Goal: Task Accomplishment & Management: Use online tool/utility

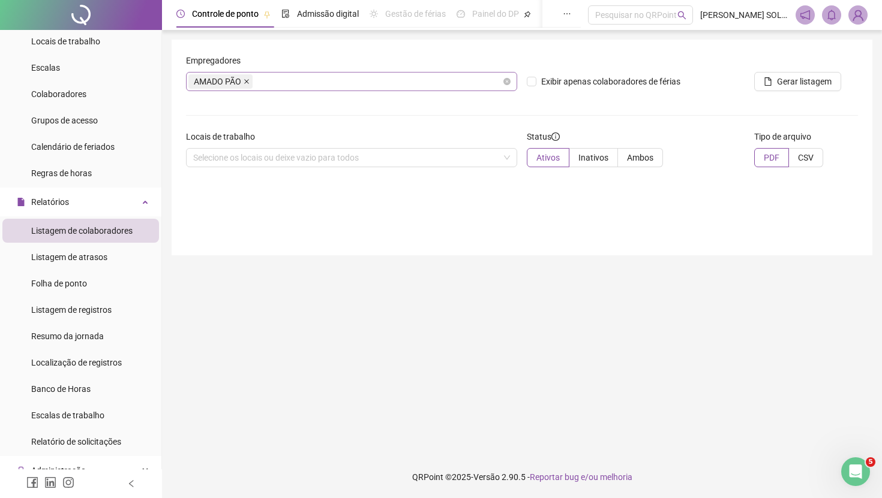
click at [250, 80] on icon "close" at bounding box center [247, 82] width 6 height 6
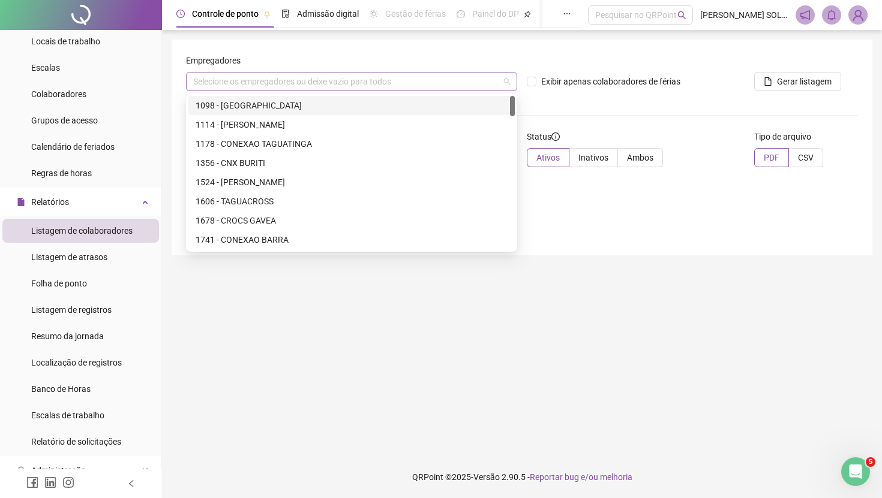
click at [250, 80] on div "Selecione os empregadores ou deixe vazio para todos" at bounding box center [351, 81] width 331 height 19
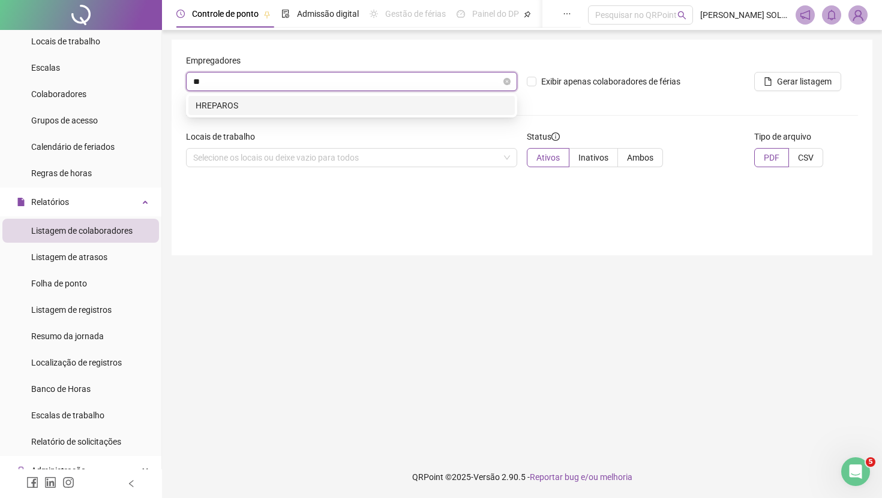
type input "***"
click at [249, 101] on div "HREPAROS" at bounding box center [352, 105] width 312 height 13
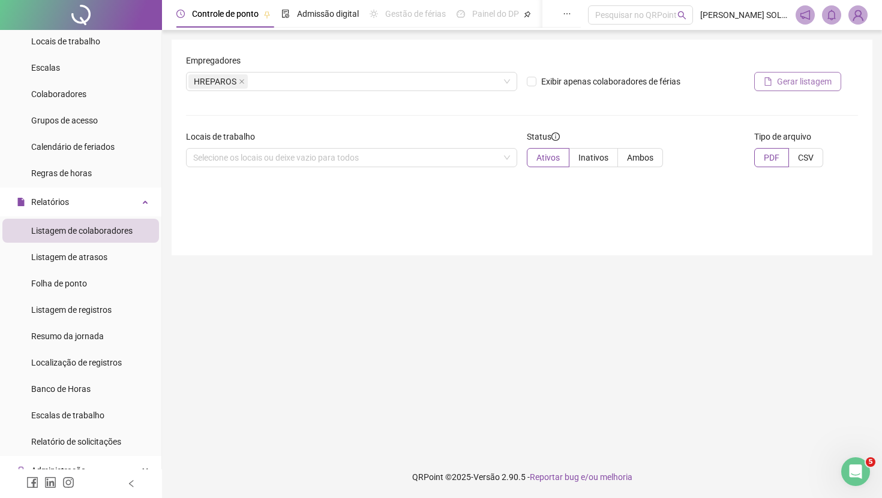
click at [789, 76] on span "Gerar listagem" at bounding box center [804, 81] width 55 height 13
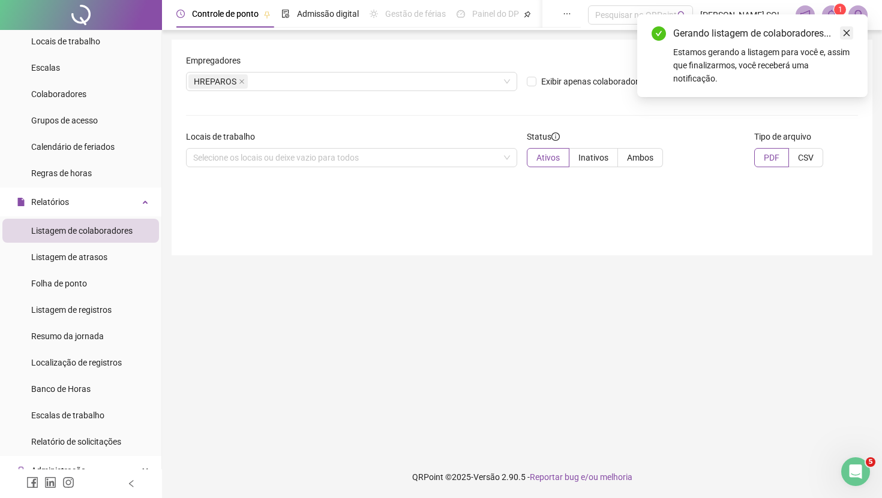
click at [852, 34] on link "Close" at bounding box center [846, 32] width 13 height 13
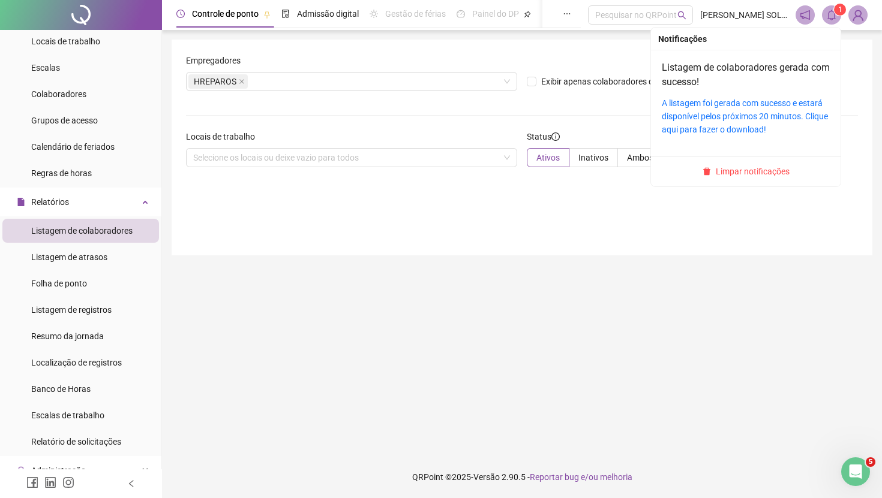
click at [836, 16] on icon "bell" at bounding box center [831, 15] width 11 height 11
click at [771, 103] on link "A listagem foi gerada com sucesso e estará disponível pelos próximos 20 minutos…" at bounding box center [745, 116] width 166 height 36
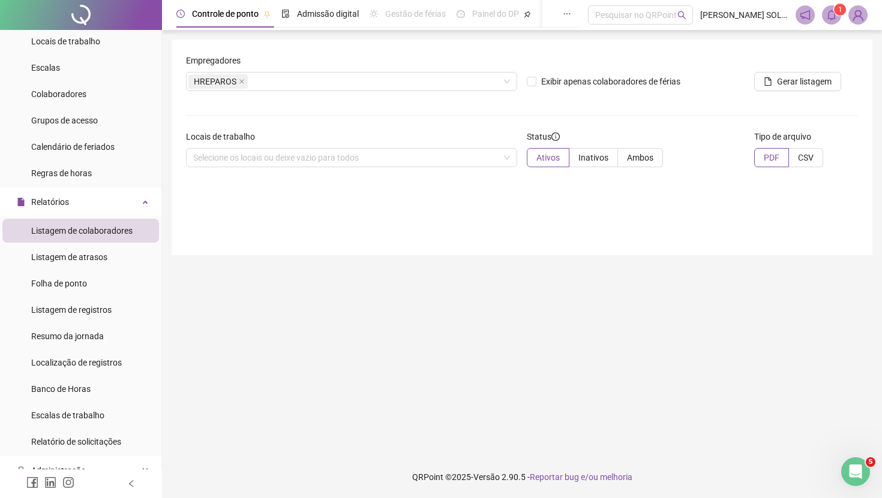
click at [826, 20] on span at bounding box center [831, 14] width 19 height 19
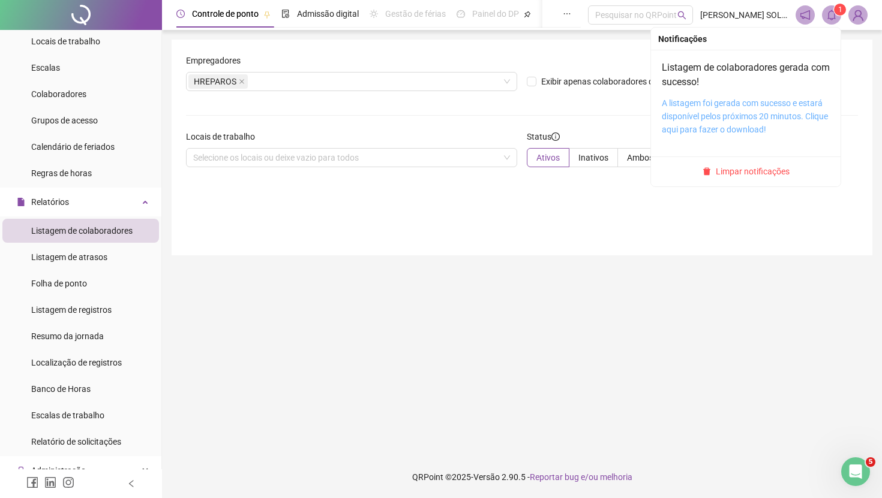
click at [749, 119] on link "A listagem foi gerada com sucesso e estará disponível pelos próximos 20 minutos…" at bounding box center [745, 116] width 166 height 36
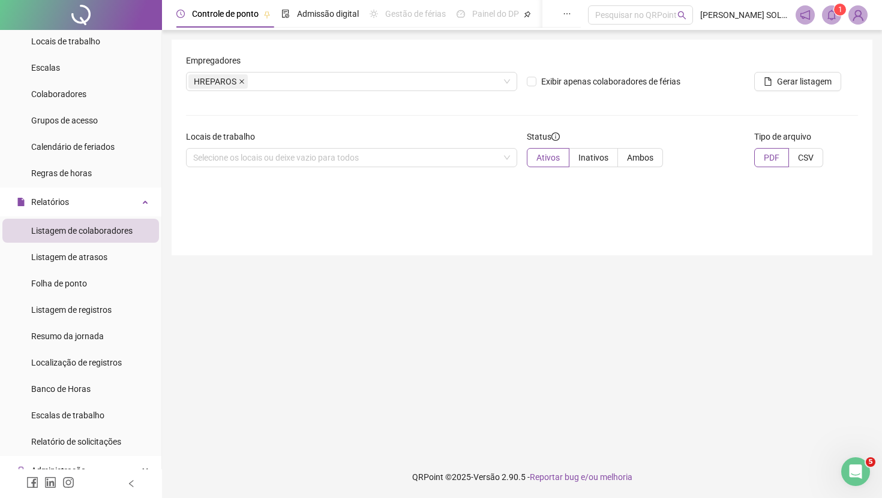
click at [242, 82] on icon "close" at bounding box center [241, 81] width 5 height 5
click at [242, 82] on div "Selecione os empregadores ou deixe vazio para todos" at bounding box center [351, 81] width 331 height 19
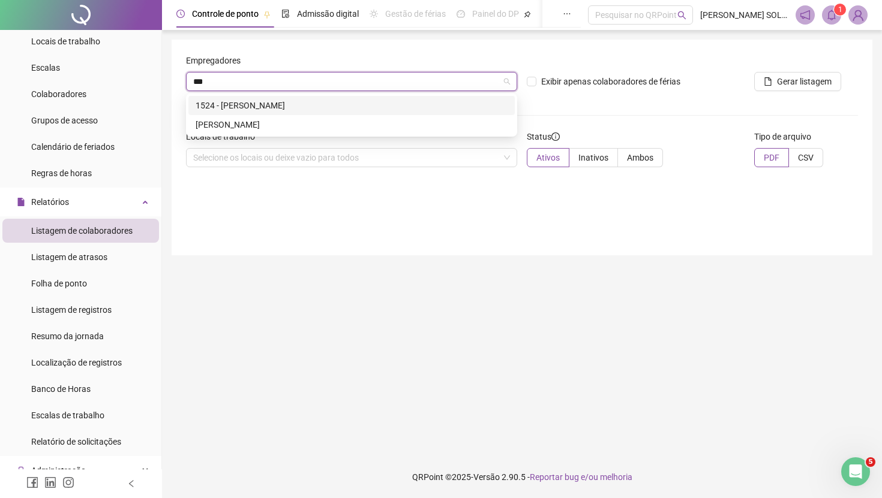
type input "****"
click at [257, 109] on div "[PERSON_NAME]" at bounding box center [352, 105] width 312 height 13
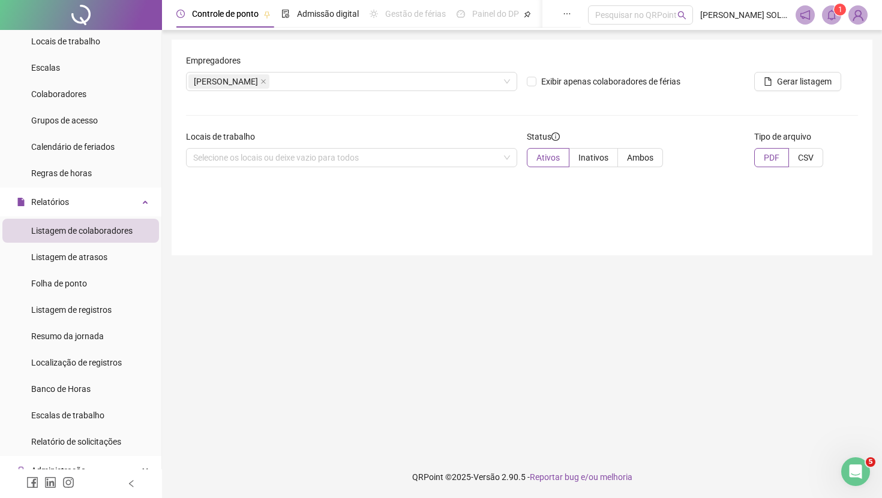
click at [575, 97] on div "Exibir apenas colaboradores de férias" at bounding box center [635, 77] width 227 height 47
click at [782, 86] on span "Gerar listagem" at bounding box center [804, 81] width 55 height 13
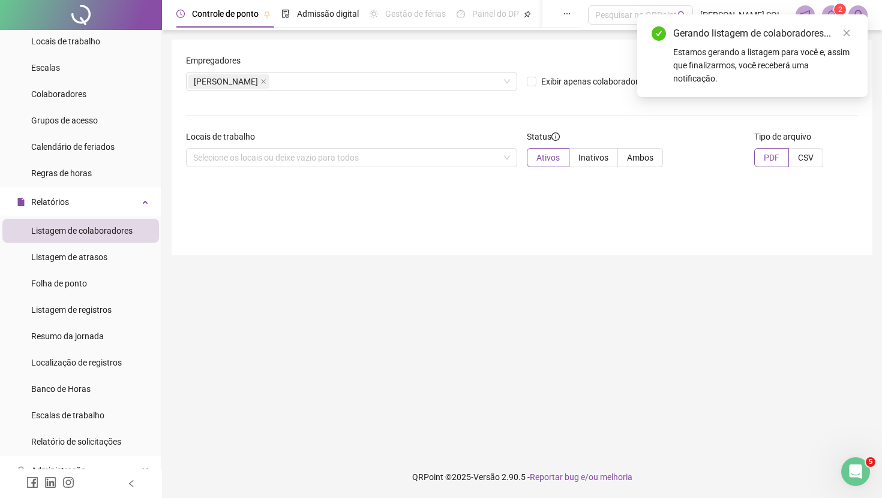
click at [852, 40] on div "Gerando listagem de colaboradores..." at bounding box center [763, 33] width 180 height 14
click at [848, 32] on icon "close" at bounding box center [846, 33] width 8 height 8
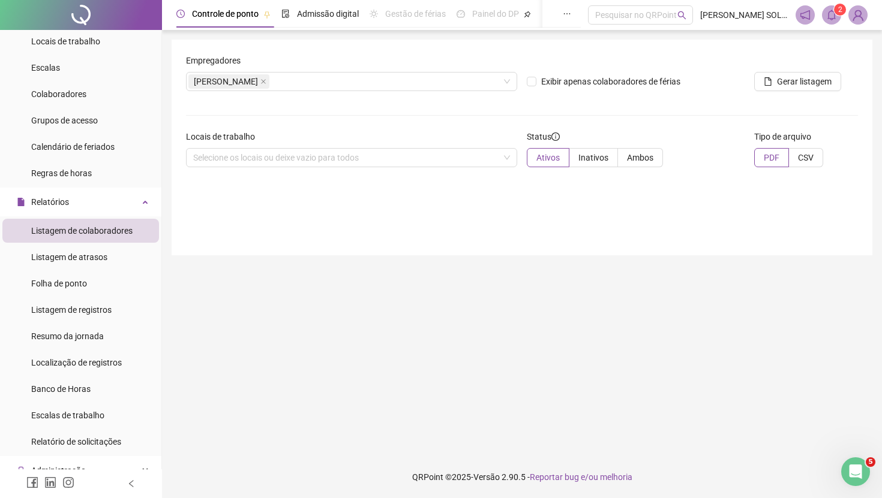
click at [838, 14] on span "2" at bounding box center [840, 10] width 4 height 12
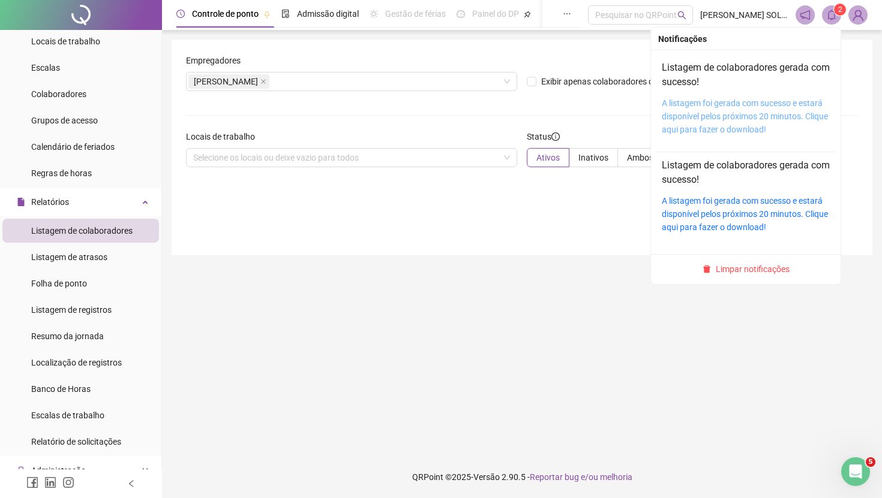
click at [771, 107] on link "A listagem foi gerada com sucesso e estará disponível pelos próximos 20 minutos…" at bounding box center [745, 116] width 166 height 36
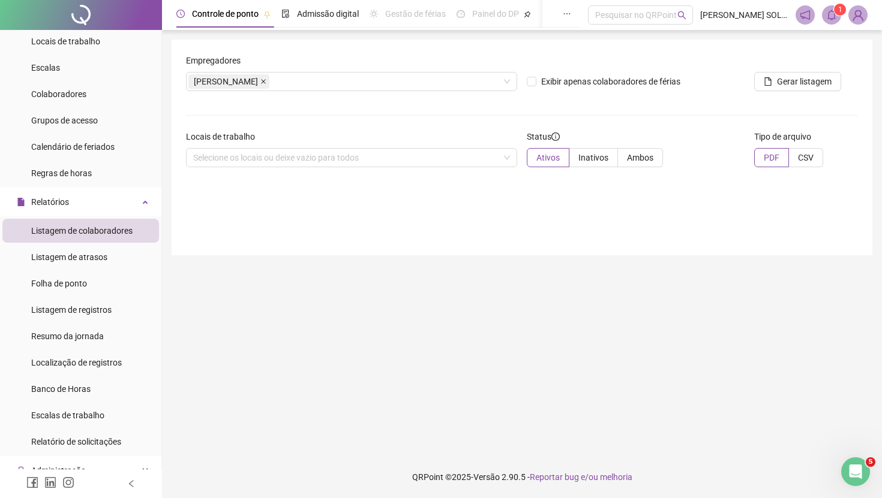
click at [266, 80] on icon "close" at bounding box center [263, 81] width 5 height 5
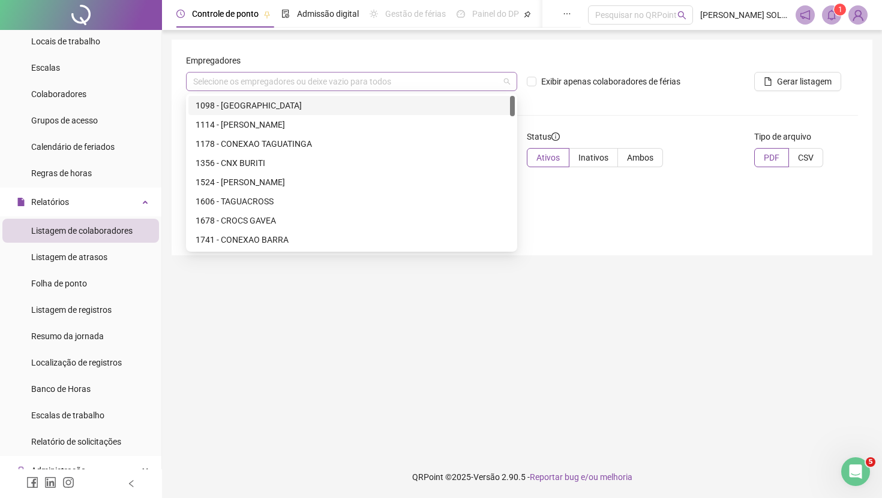
click at [298, 80] on div "Selecione os empregadores ou deixe vazio para todos" at bounding box center [351, 81] width 331 height 19
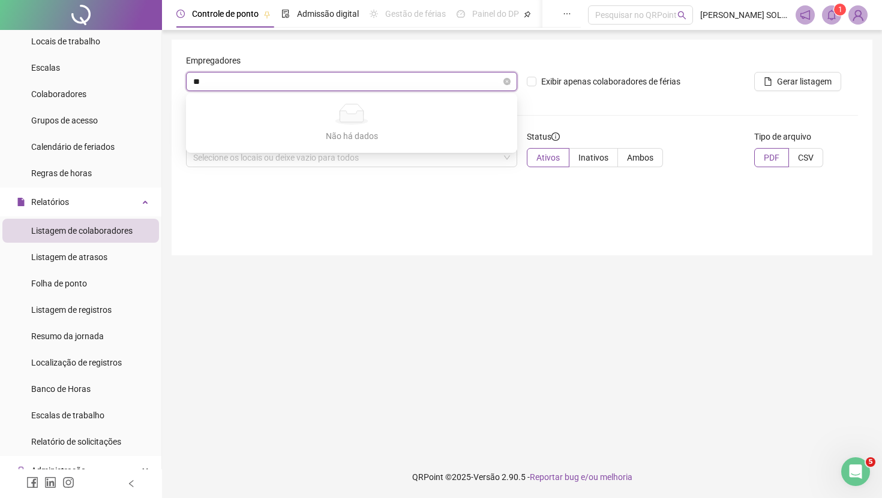
type input "*"
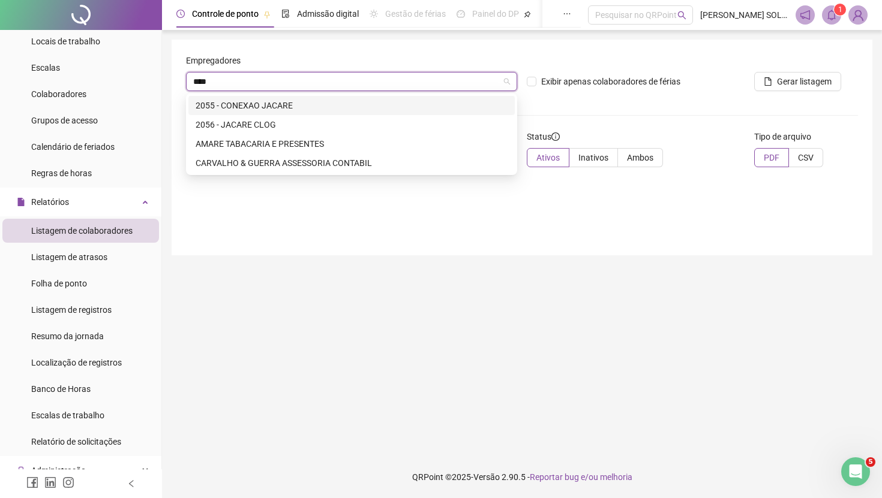
type input "*****"
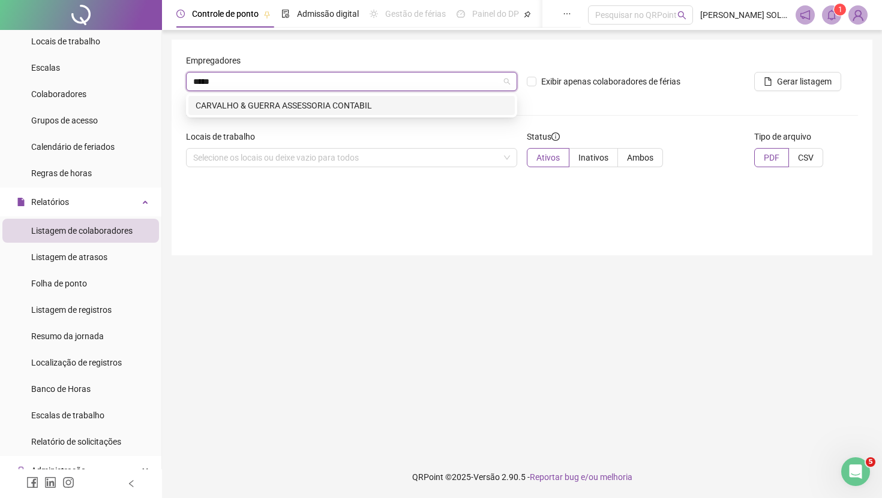
click at [302, 108] on div "CARVALHO & GUERRA ASSESSORIA CONTABIL" at bounding box center [352, 105] width 312 height 13
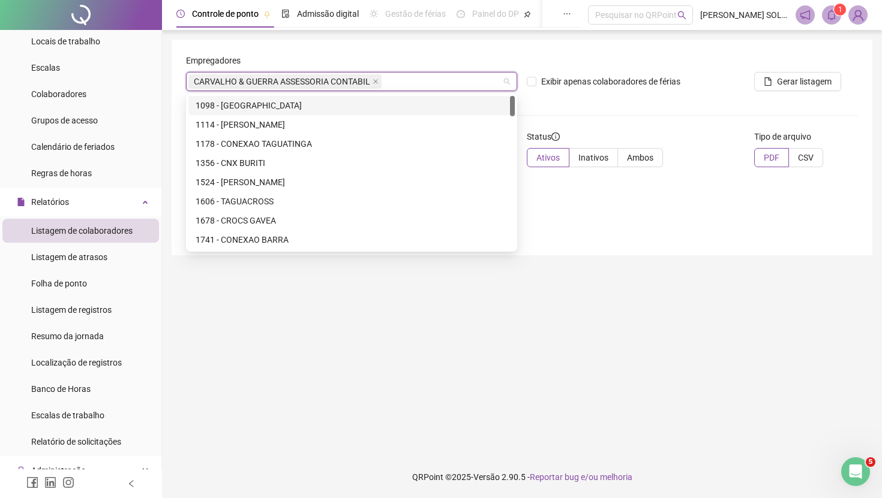
click at [597, 109] on form "Empregadores CARVALHO & GUERRA ASSESSORIA CONTABIL Exibir apenas colaboradores …" at bounding box center [522, 115] width 672 height 123
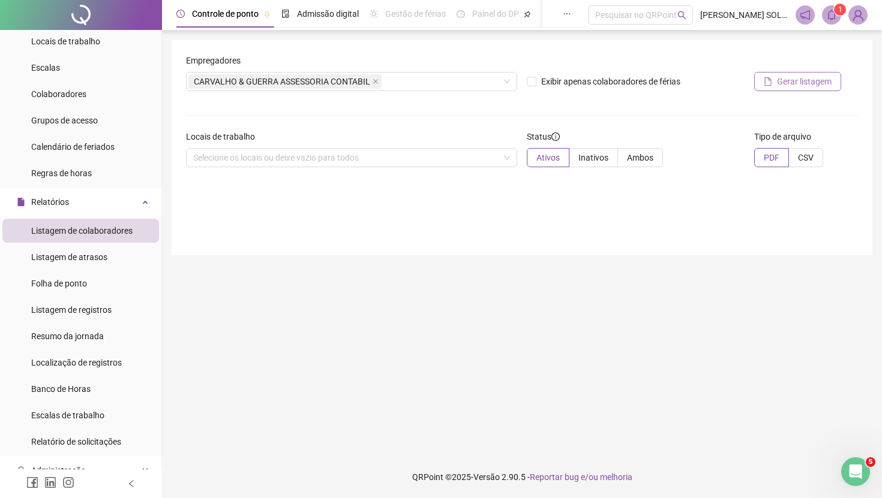
click at [806, 83] on span "Gerar listagem" at bounding box center [804, 81] width 55 height 13
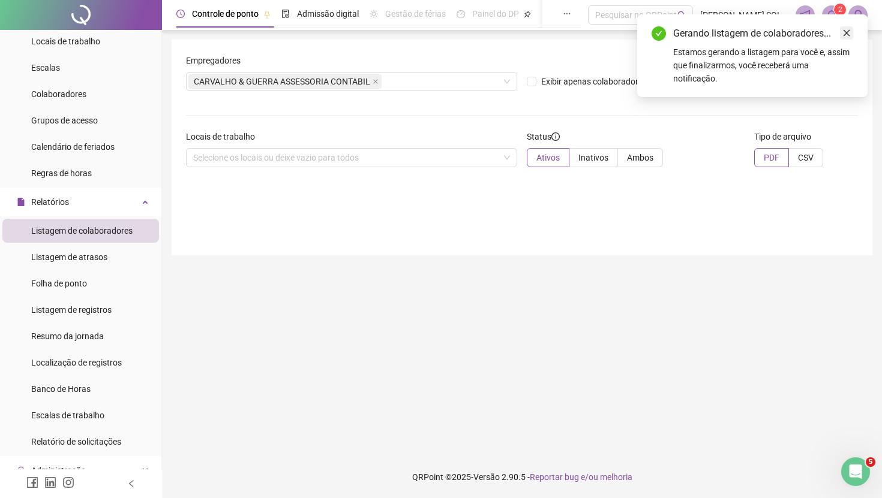
click at [851, 35] on link "Close" at bounding box center [846, 32] width 13 height 13
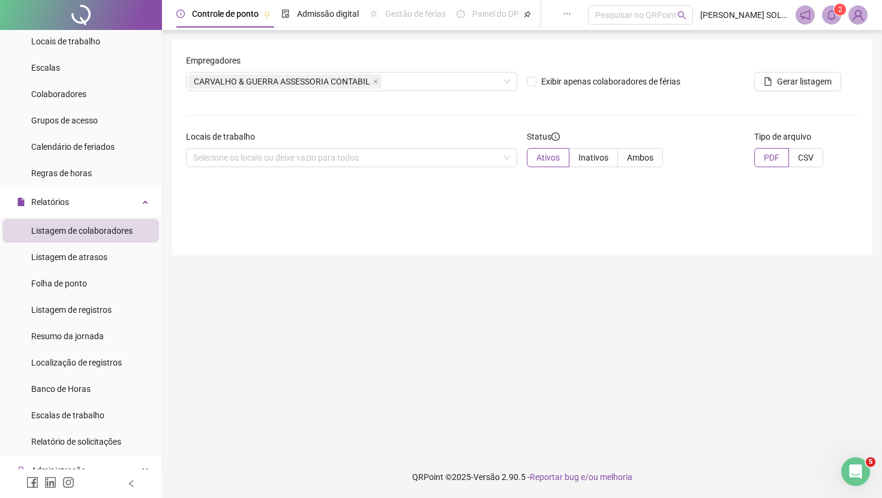
click at [831, 21] on span at bounding box center [831, 14] width 19 height 19
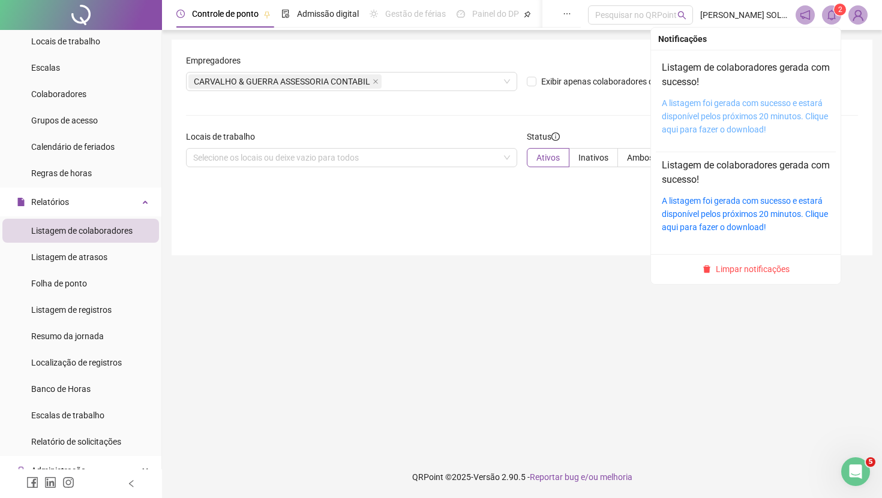
click at [747, 119] on link "A listagem foi gerada com sucesso e estará disponível pelos próximos 20 minutos…" at bounding box center [745, 116] width 166 height 36
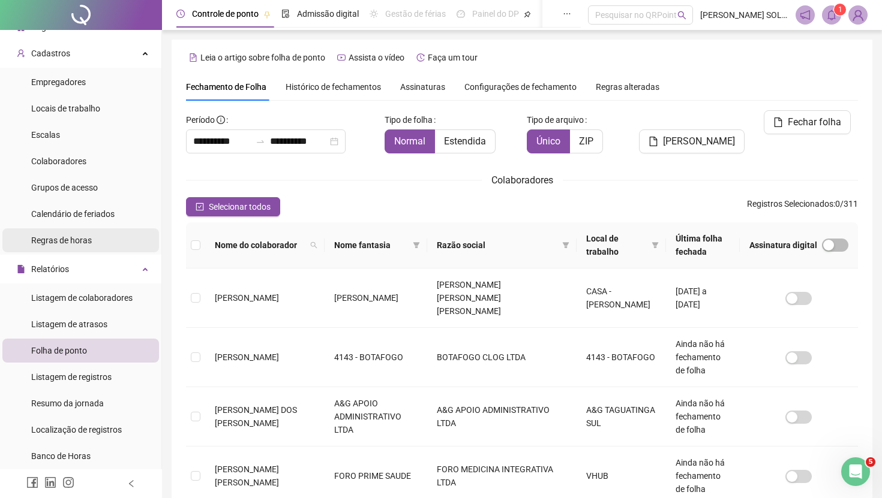
scroll to position [10, 0]
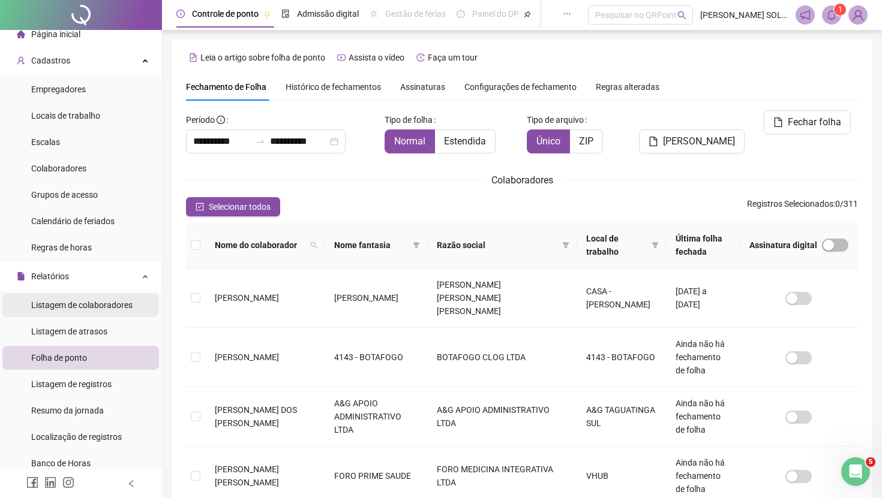
click at [85, 315] on div "Listagem de colaboradores" at bounding box center [81, 305] width 101 height 24
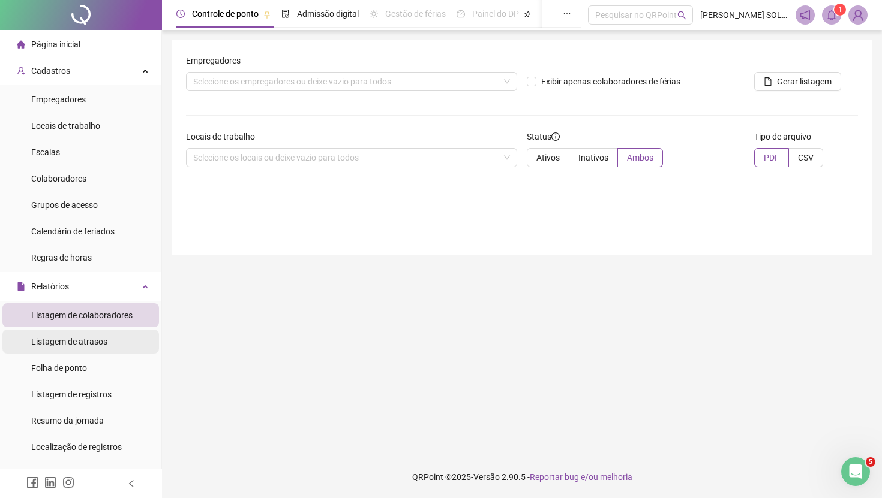
click at [85, 349] on div "Listagem de atrasos" at bounding box center [69, 342] width 76 height 24
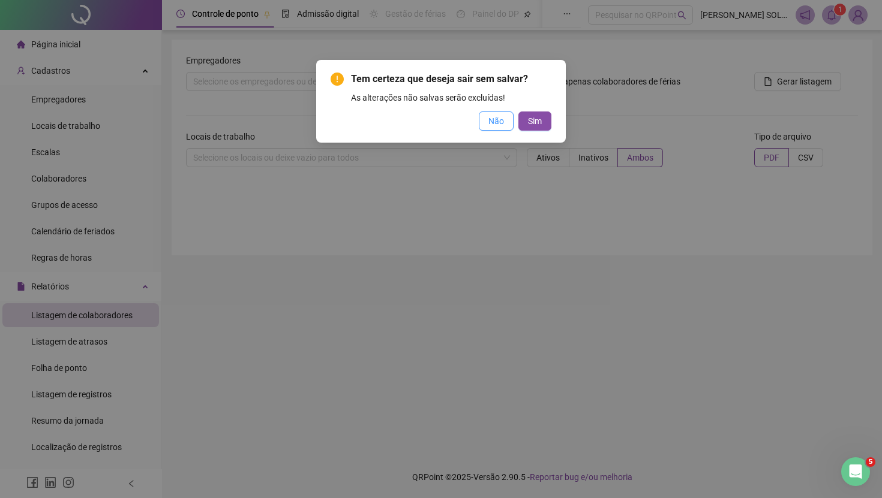
click at [483, 119] on button "Não" at bounding box center [496, 121] width 35 height 19
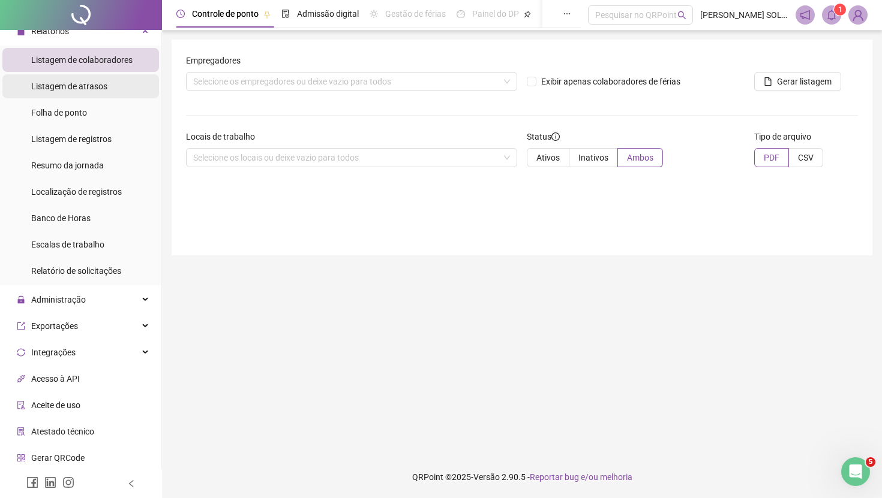
scroll to position [265, 0]
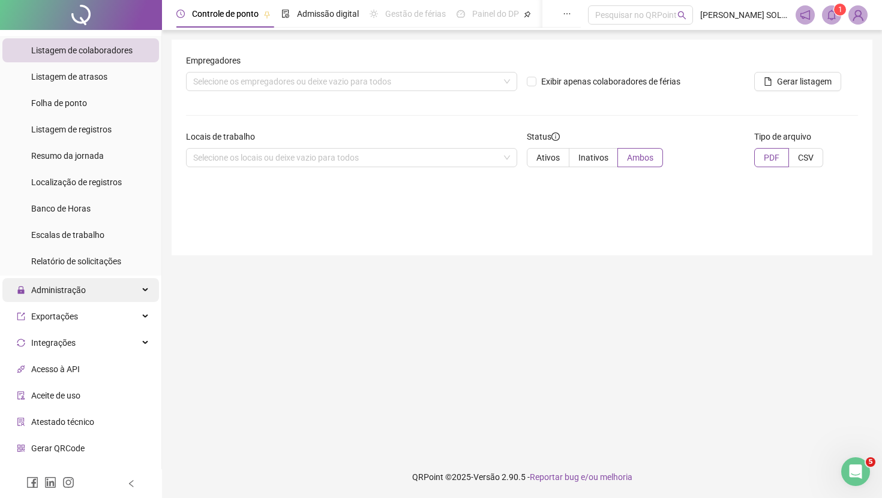
click at [104, 295] on div "Administração" at bounding box center [80, 290] width 157 height 24
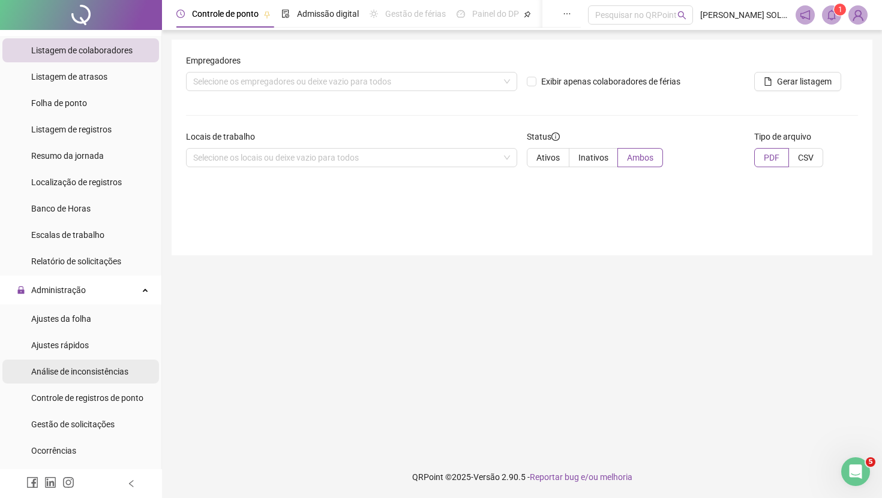
scroll to position [280, 0]
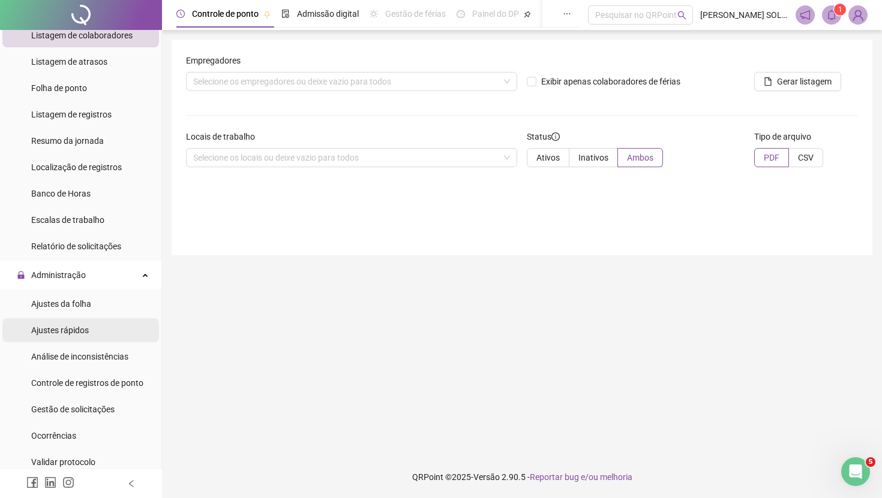
click at [89, 334] on span "Ajustes rápidos" at bounding box center [60, 331] width 58 height 10
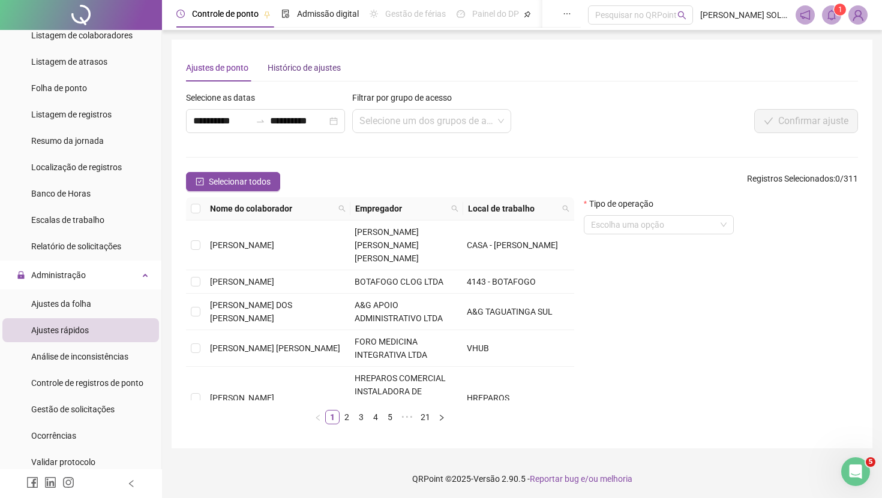
click at [327, 68] on div "Histórico de ajustes" at bounding box center [304, 67] width 73 height 13
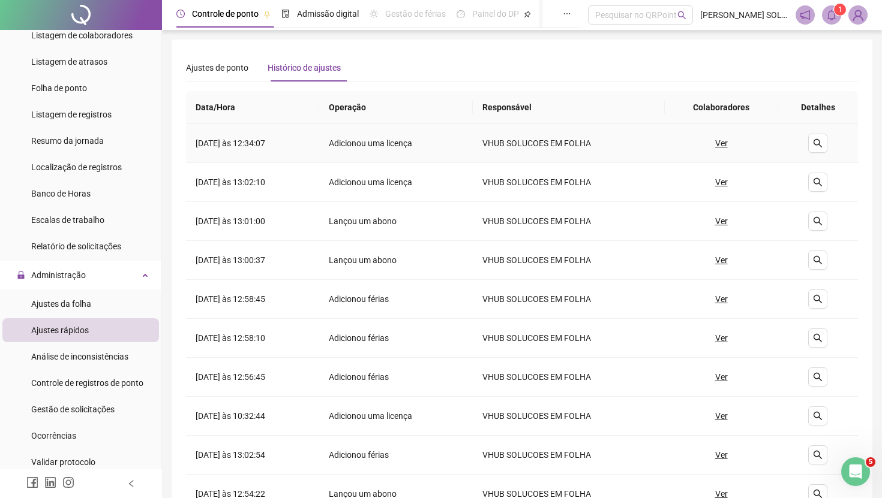
click at [728, 145] on u "Ver" at bounding box center [721, 143] width 13 height 13
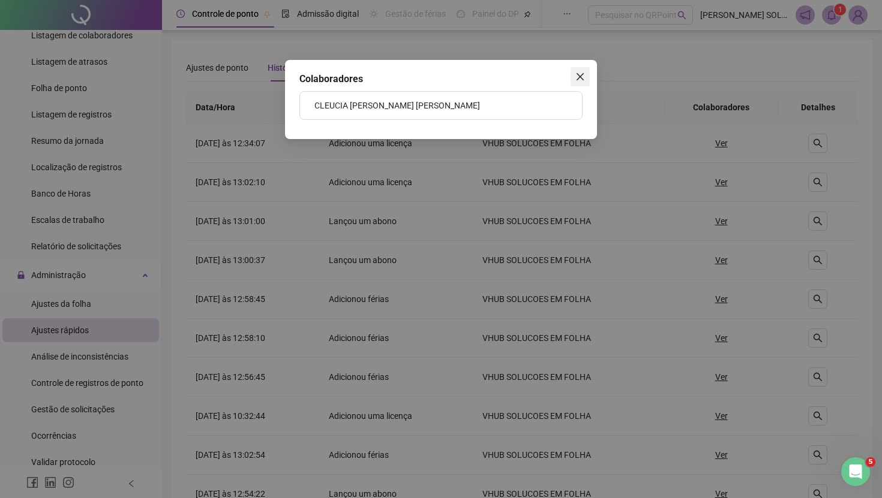
click at [579, 74] on icon "close" at bounding box center [580, 77] width 10 height 10
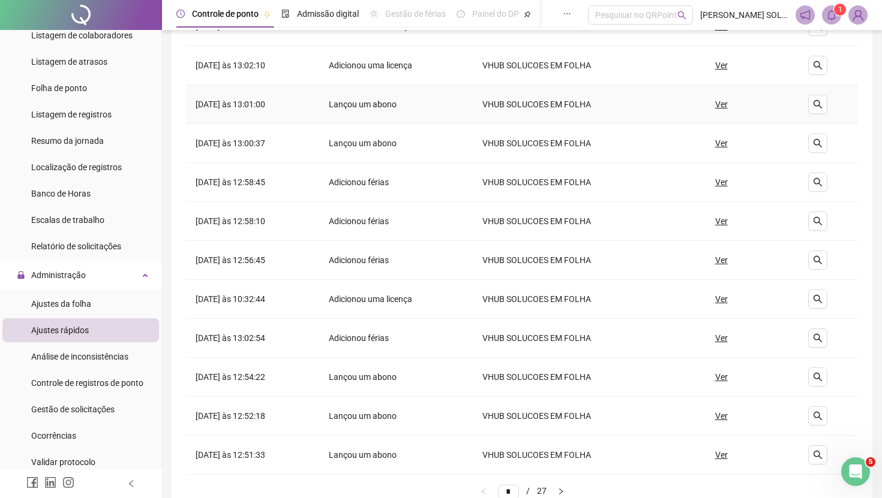
scroll to position [193, 0]
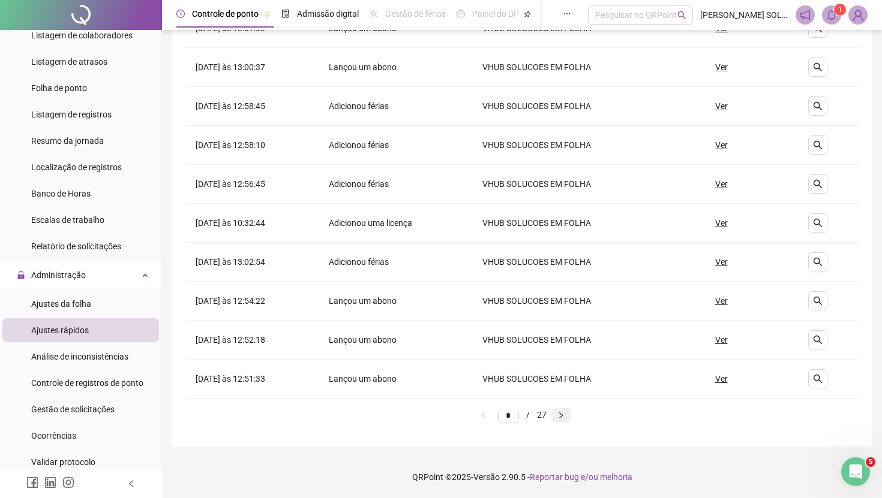
click at [554, 417] on button "button" at bounding box center [560, 415] width 19 height 14
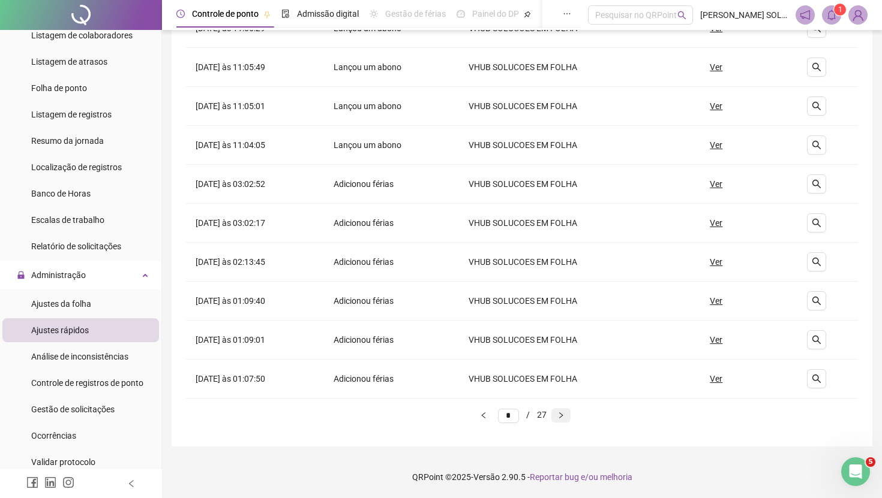
click at [554, 417] on button "button" at bounding box center [560, 415] width 19 height 14
type input "*"
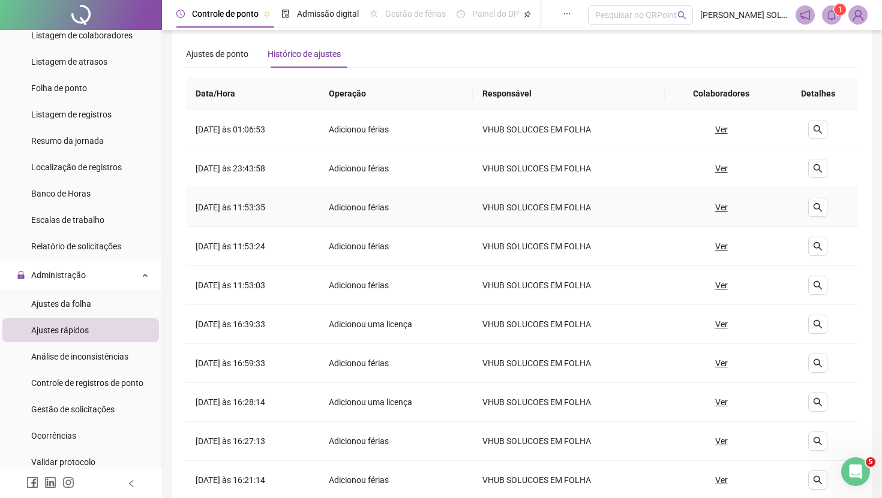
scroll to position [16, 0]
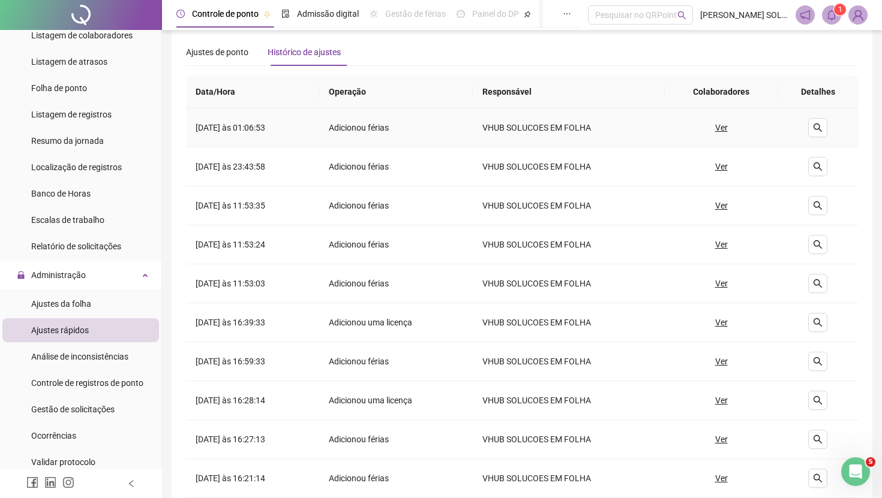
click at [728, 128] on u "Ver" at bounding box center [721, 127] width 13 height 13
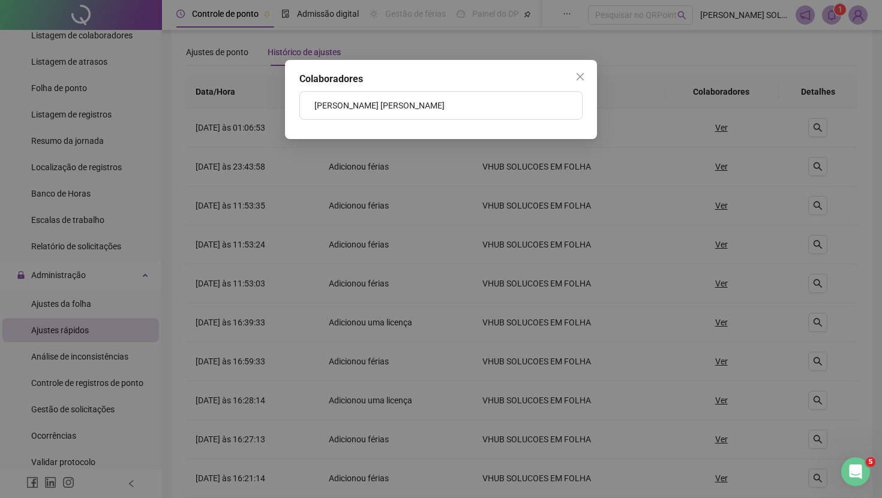
click at [507, 104] on li "RAFAEL ARAUJO PEREIRA" at bounding box center [441, 106] width 282 height 28
click at [582, 70] on button "Close" at bounding box center [579, 76] width 19 height 19
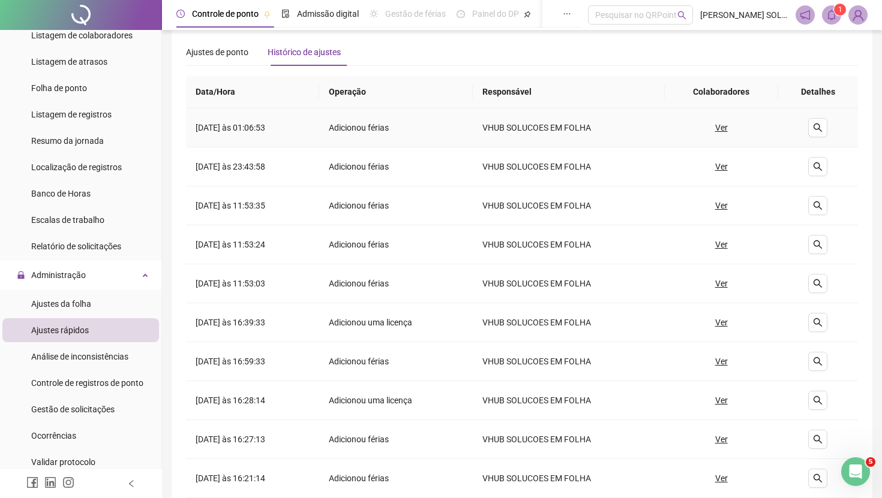
scroll to position [0, 0]
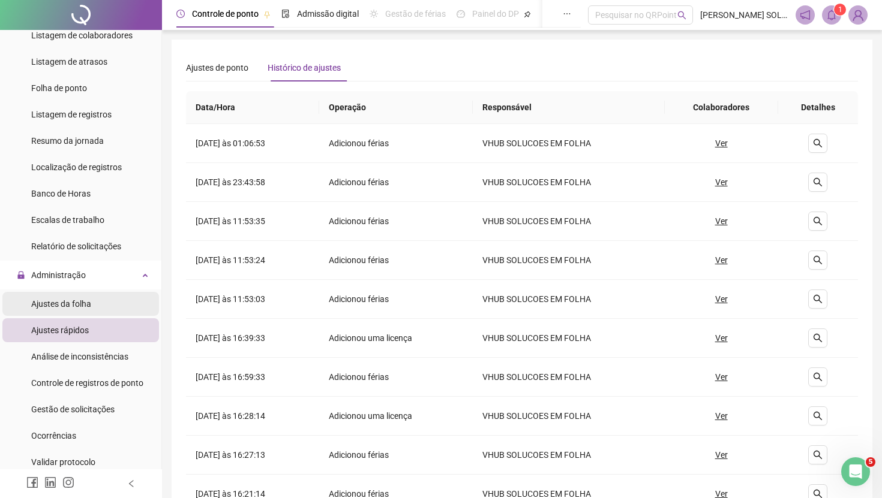
click at [119, 296] on li "Ajustes da folha" at bounding box center [80, 304] width 157 height 24
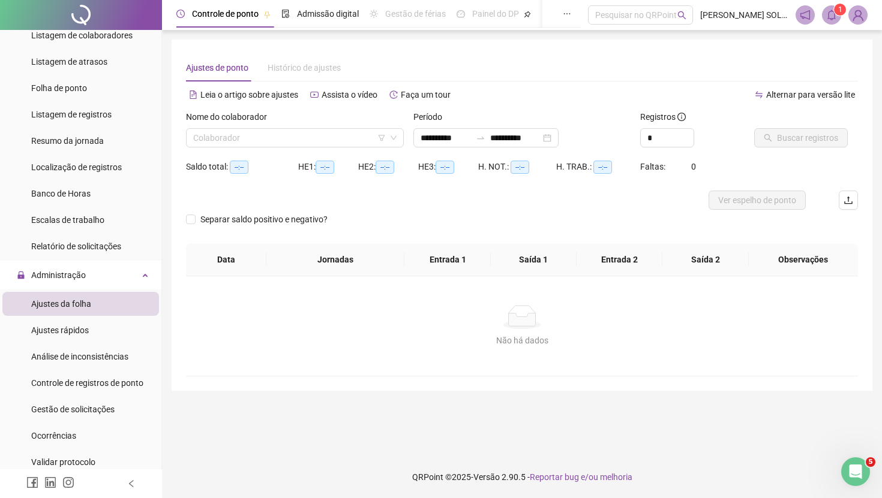
type input "**********"
click at [70, 410] on span "Gestão de solicitações" at bounding box center [72, 410] width 83 height 10
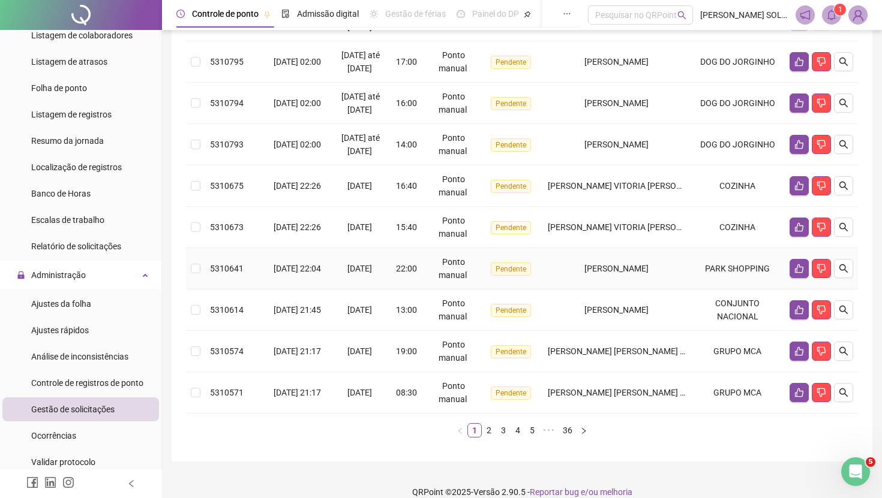
scroll to position [304, 0]
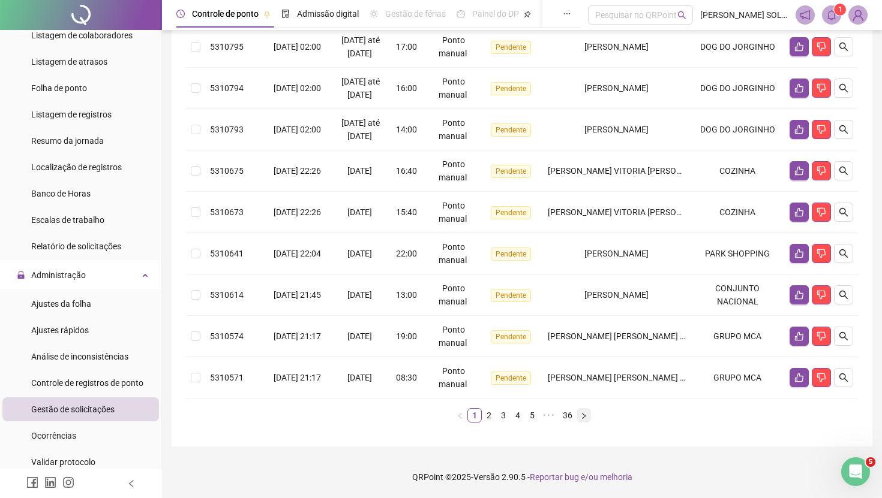
click at [585, 419] on icon "right" at bounding box center [583, 416] width 7 height 7
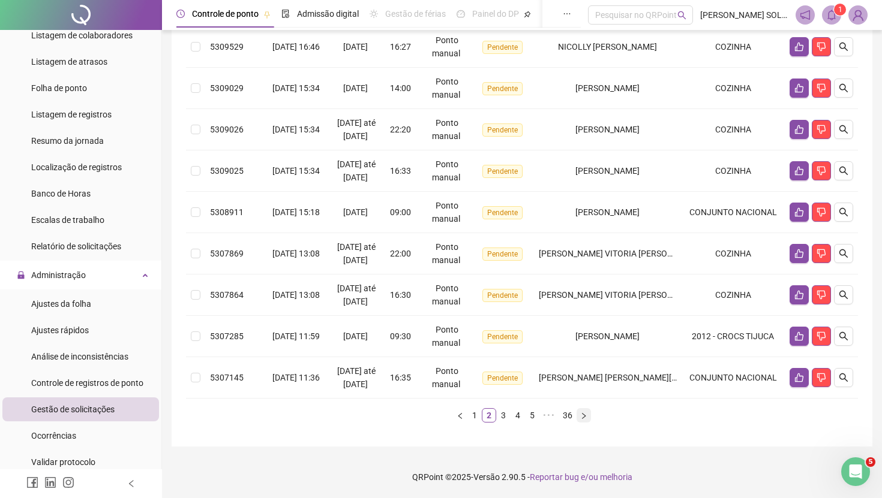
click at [587, 419] on icon "right" at bounding box center [583, 416] width 7 height 7
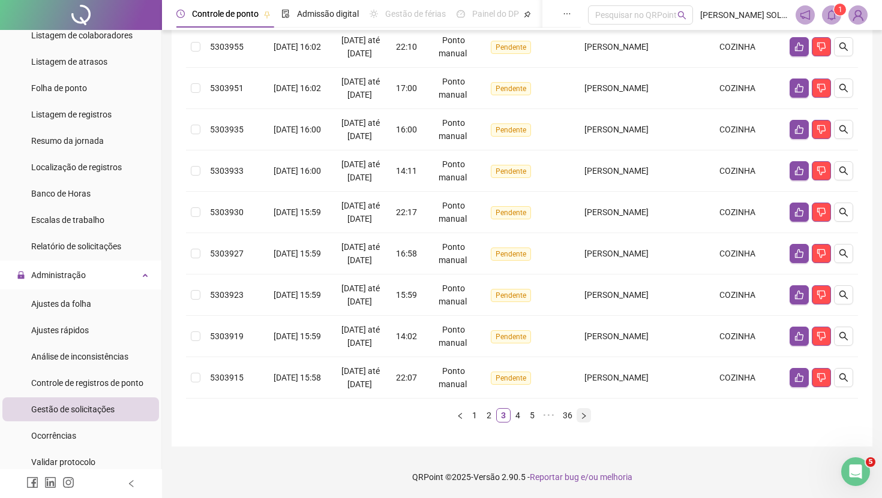
click at [585, 419] on icon "right" at bounding box center [583, 416] width 7 height 7
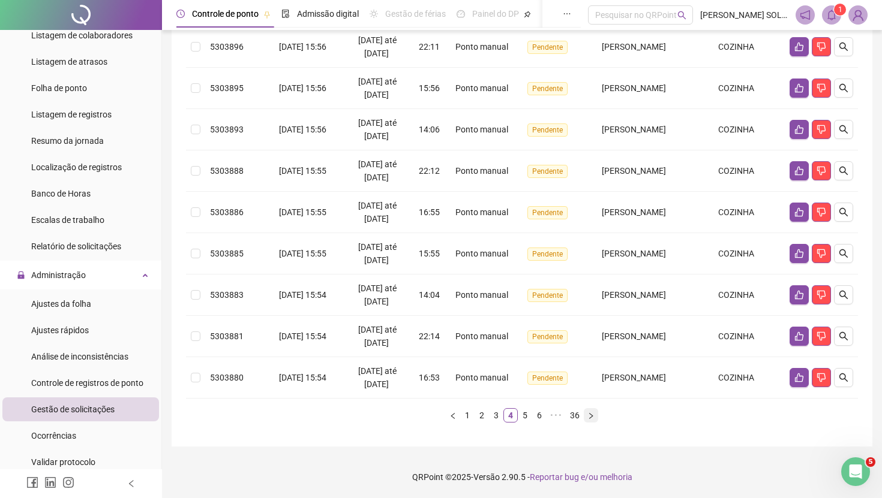
click at [587, 417] on icon "right" at bounding box center [590, 416] width 7 height 7
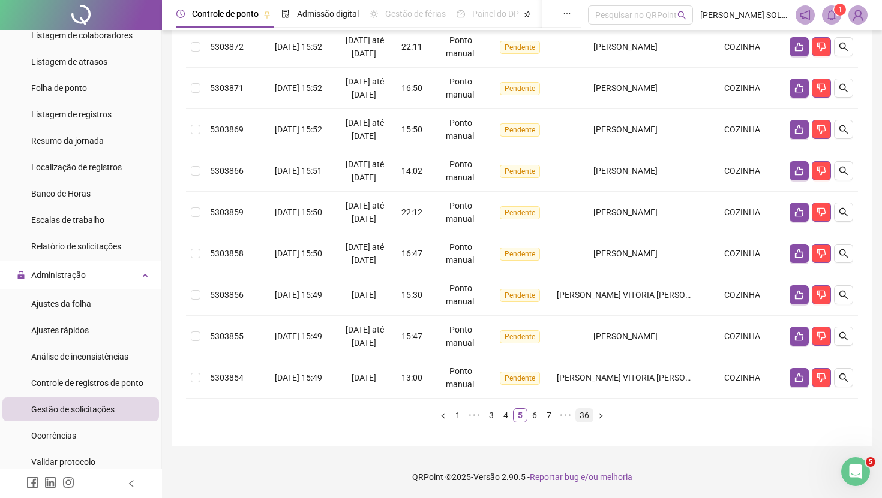
click at [587, 417] on link "36" at bounding box center [584, 415] width 17 height 13
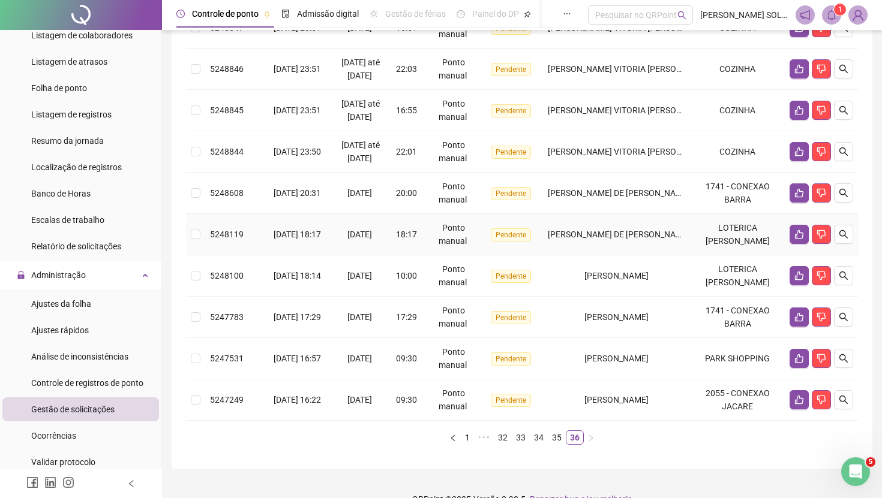
scroll to position [246, 0]
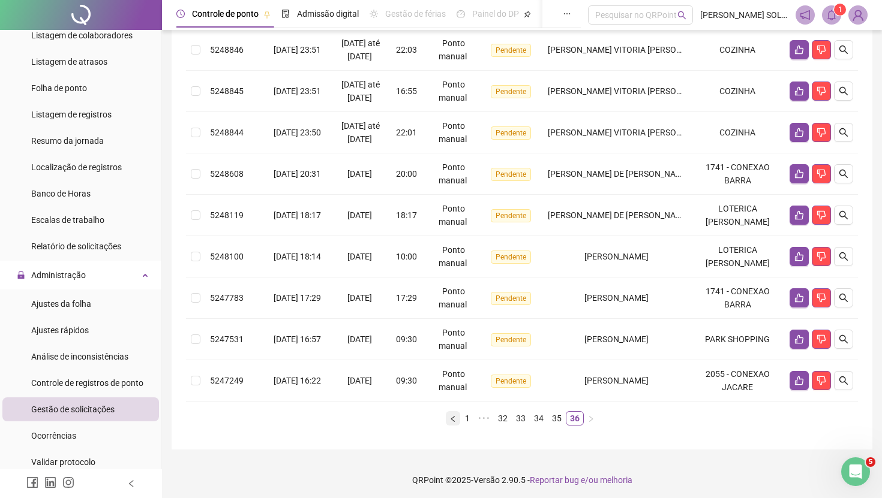
click at [452, 423] on icon "left" at bounding box center [452, 419] width 7 height 7
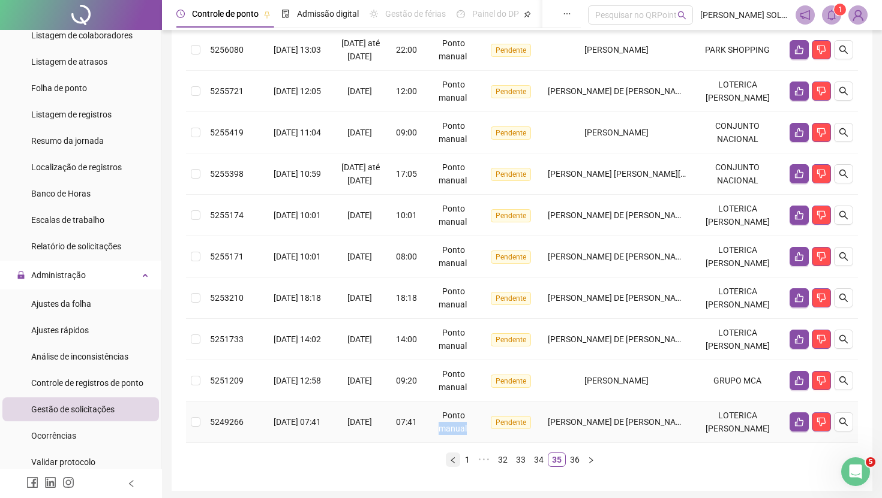
click at [452, 435] on div "Ponto manual" at bounding box center [453, 422] width 51 height 26
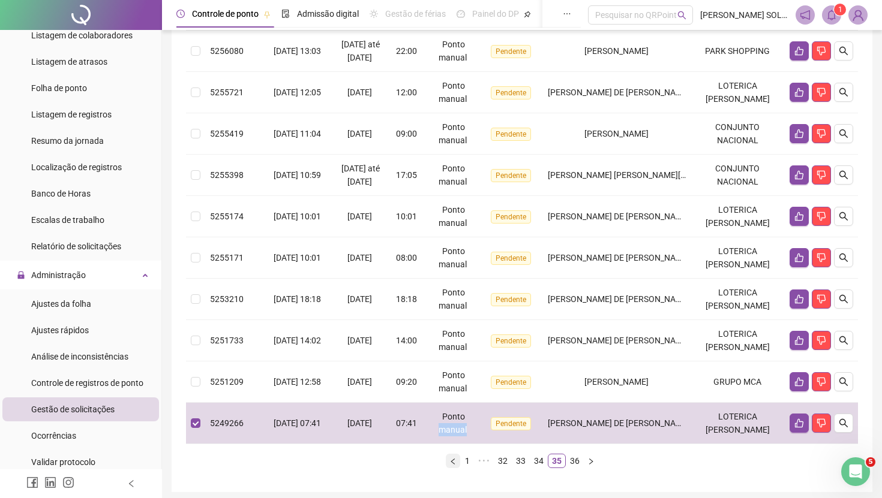
click at [452, 464] on icon "left" at bounding box center [452, 461] width 4 height 6
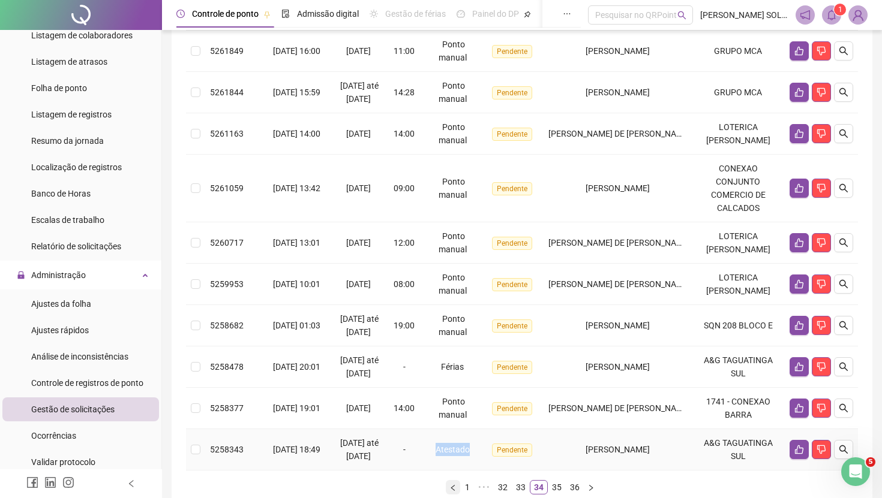
click at [452, 471] on td "Atestado" at bounding box center [454, 449] width 64 height 41
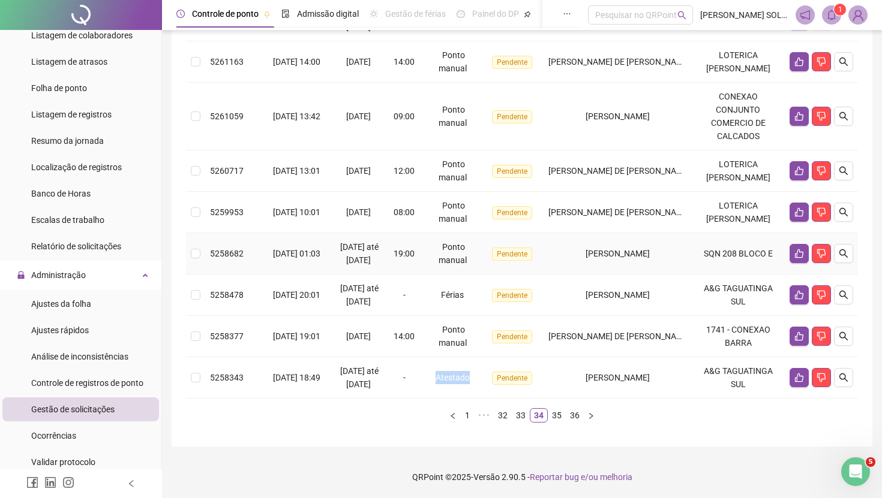
scroll to position [369, 0]
click at [597, 419] on button "button" at bounding box center [591, 415] width 14 height 14
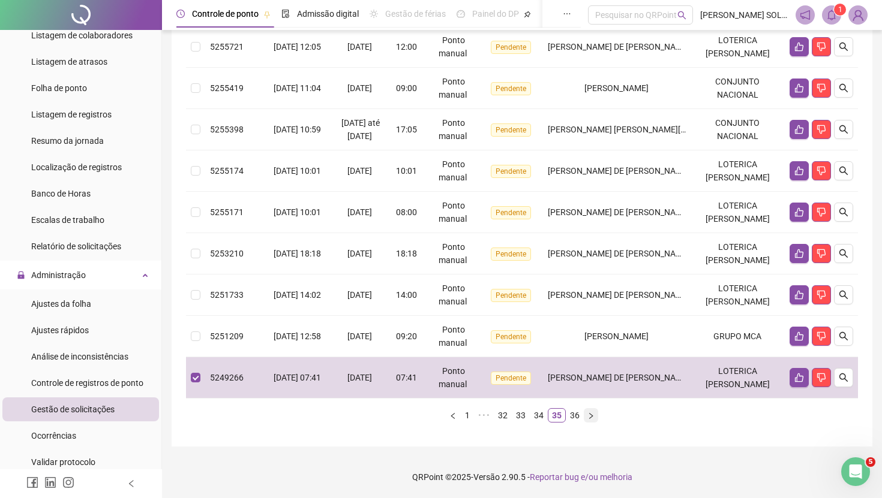
click at [597, 419] on button "button" at bounding box center [591, 415] width 14 height 14
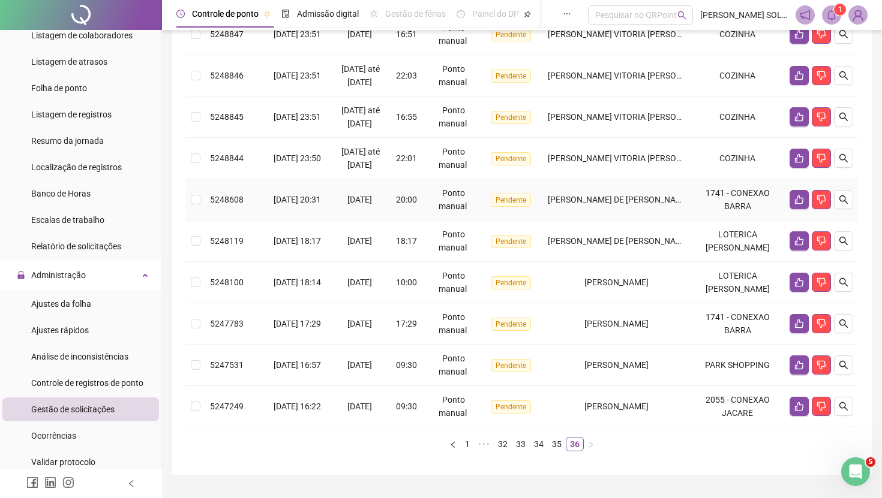
scroll to position [226, 0]
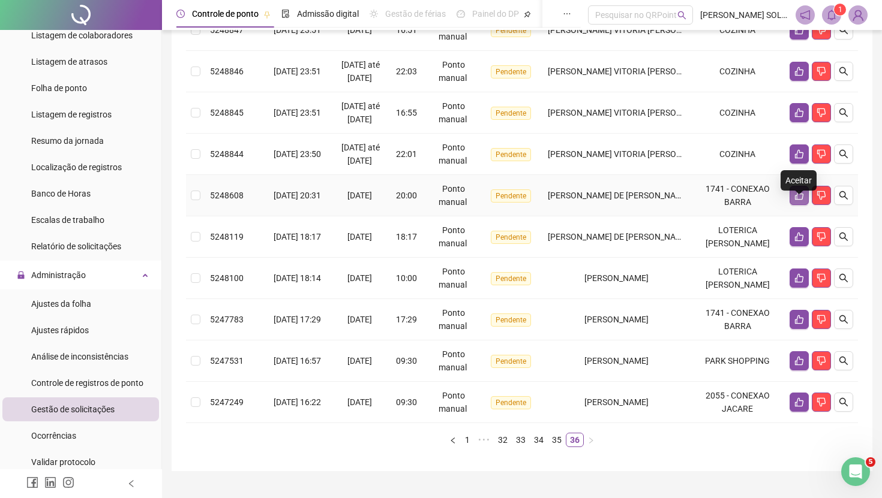
click at [801, 200] on icon "like" at bounding box center [799, 196] width 10 height 10
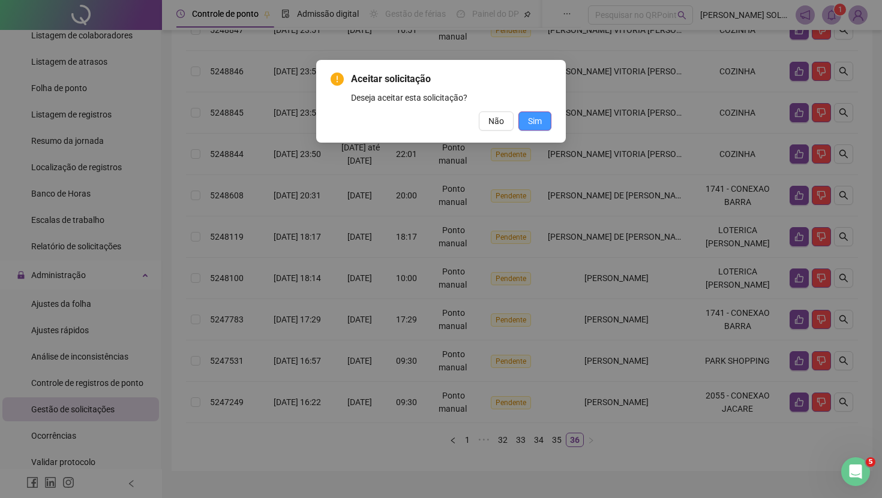
click at [541, 121] on span "Sim" at bounding box center [535, 121] width 14 height 13
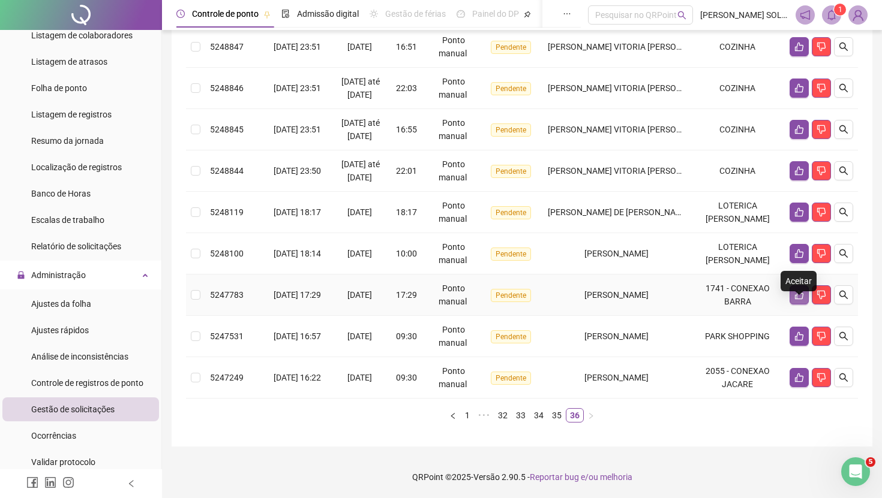
click at [795, 290] on icon "like" at bounding box center [799, 295] width 10 height 10
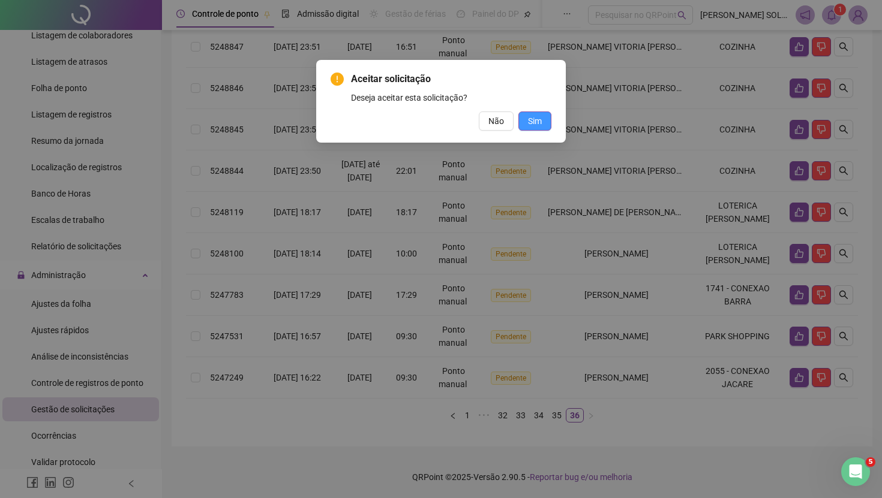
click at [528, 125] on span "Sim" at bounding box center [535, 121] width 14 height 13
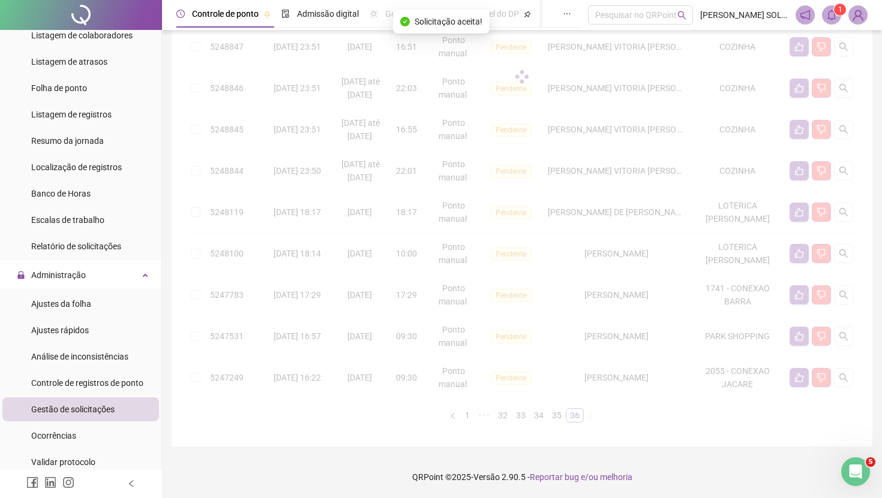
scroll to position [193, 0]
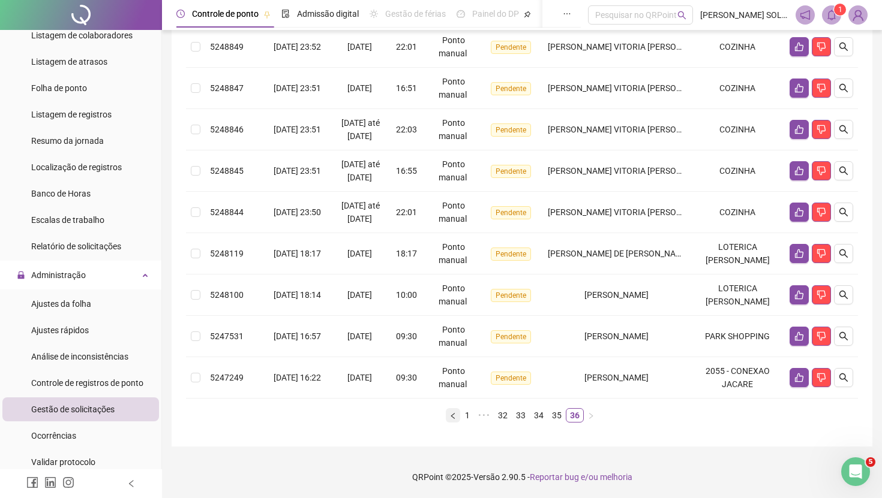
click at [452, 417] on icon "left" at bounding box center [452, 416] width 7 height 7
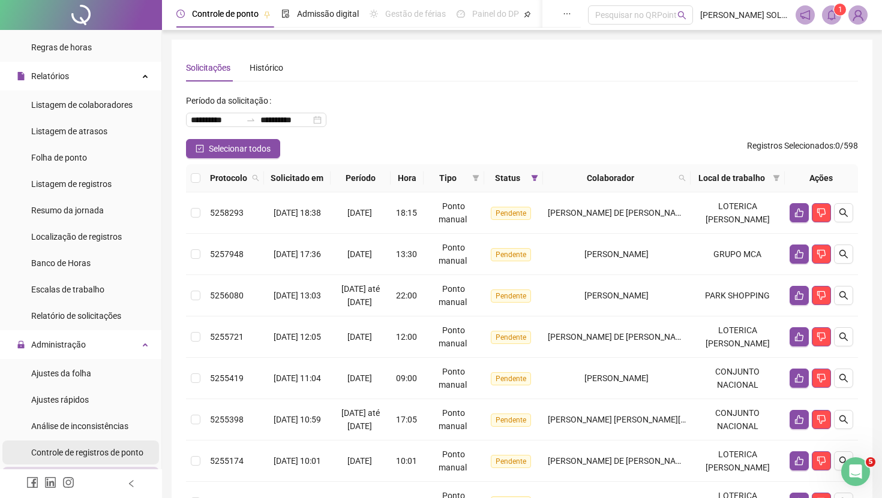
scroll to position [204, 0]
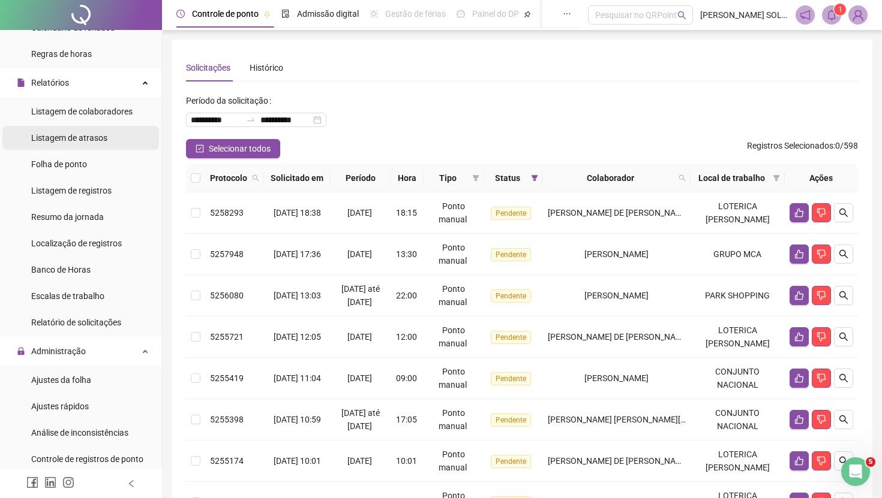
click at [107, 134] on span "Listagem de atrasos" at bounding box center [69, 138] width 76 height 10
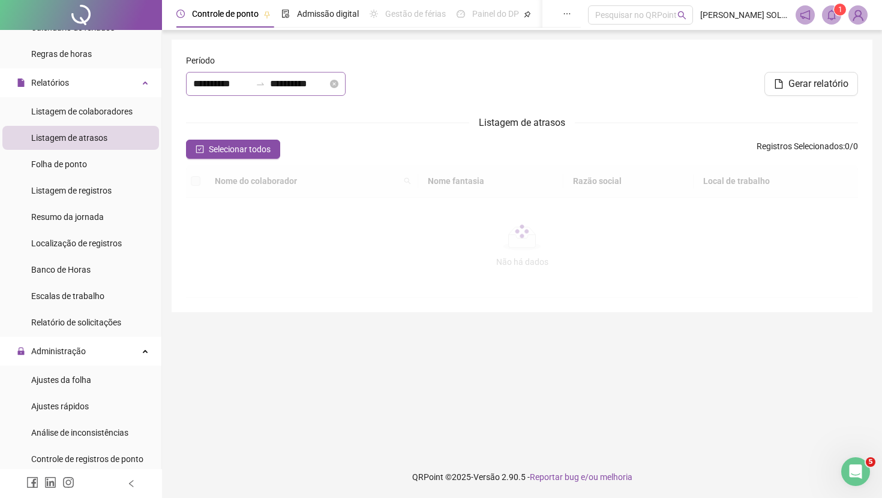
type input "**********"
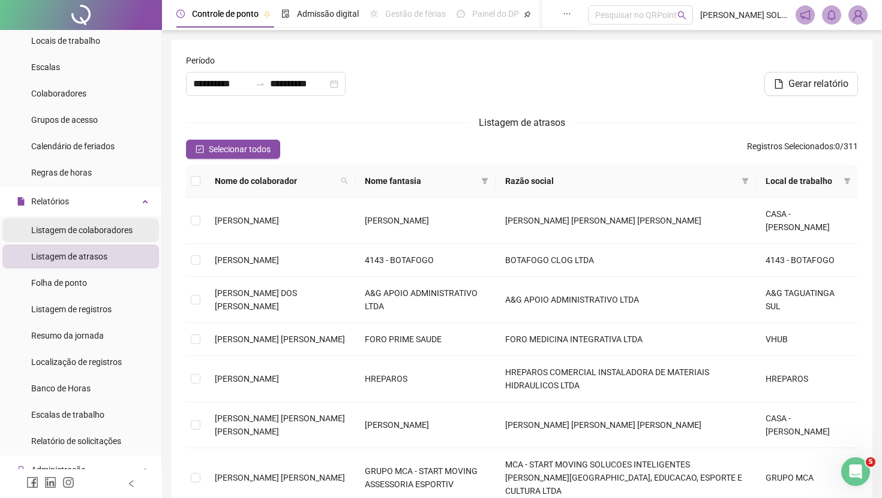
scroll to position [78, 0]
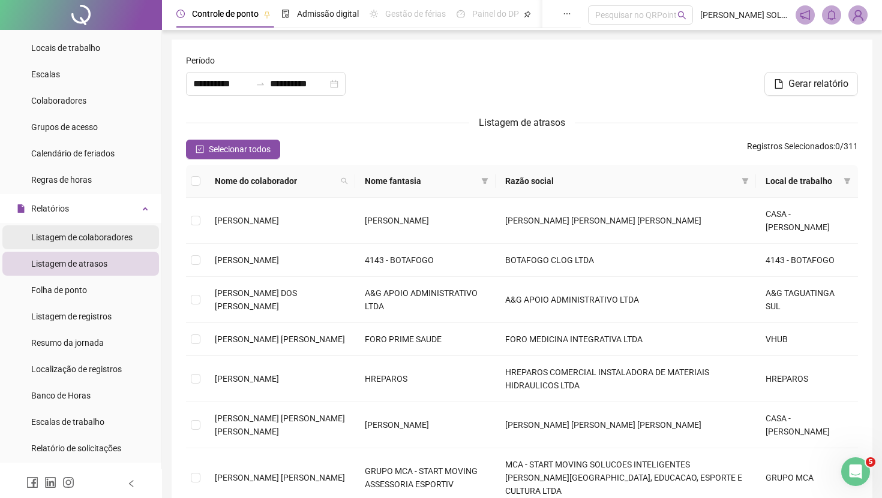
click at [100, 238] on span "Listagem de colaboradores" at bounding box center [81, 238] width 101 height 10
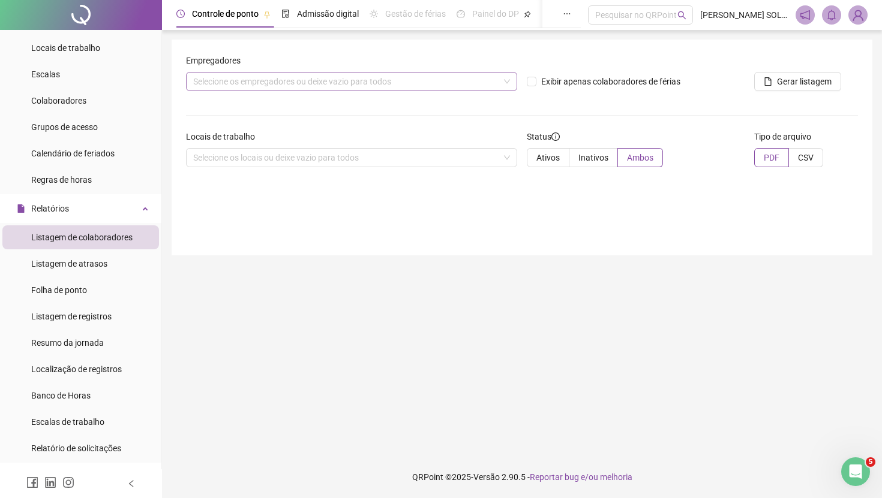
click at [306, 78] on div "Selecione os empregadores ou deixe vazio para todos" at bounding box center [351, 81] width 331 height 19
type input "**"
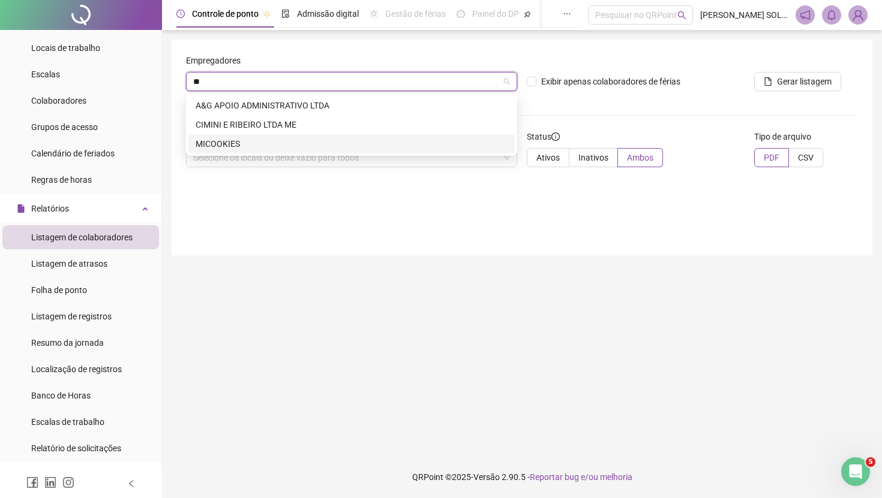
click at [289, 137] on div "MICOOKIES" at bounding box center [352, 143] width 312 height 13
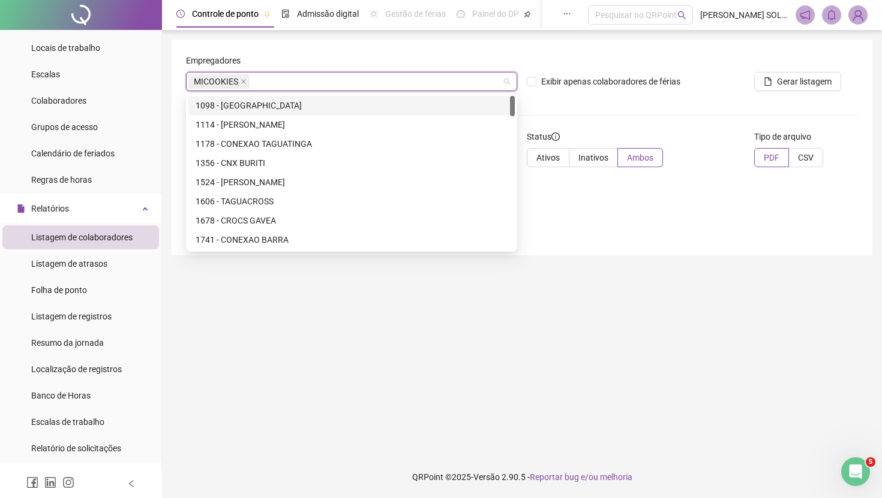
click at [612, 98] on div "Exibir apenas colaboradores de férias" at bounding box center [635, 77] width 227 height 47
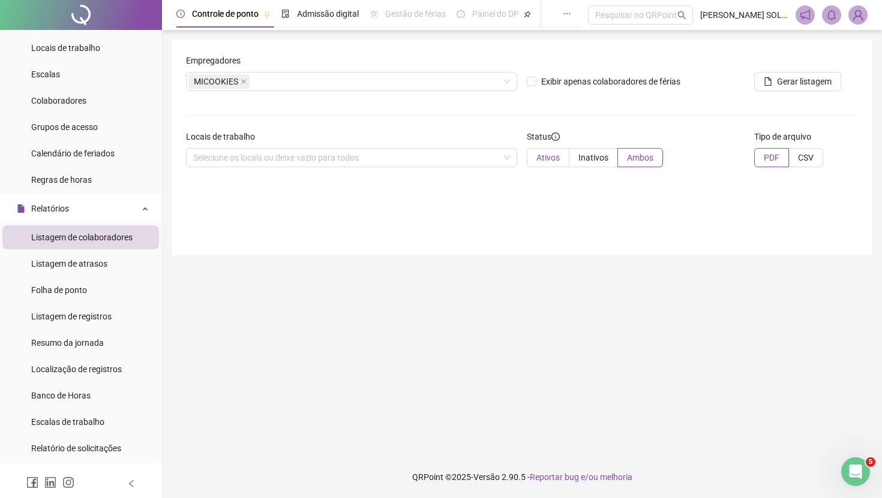
click at [561, 154] on label "Ativos" at bounding box center [548, 157] width 43 height 19
click at [795, 89] on button "Gerar listagem" at bounding box center [797, 81] width 87 height 19
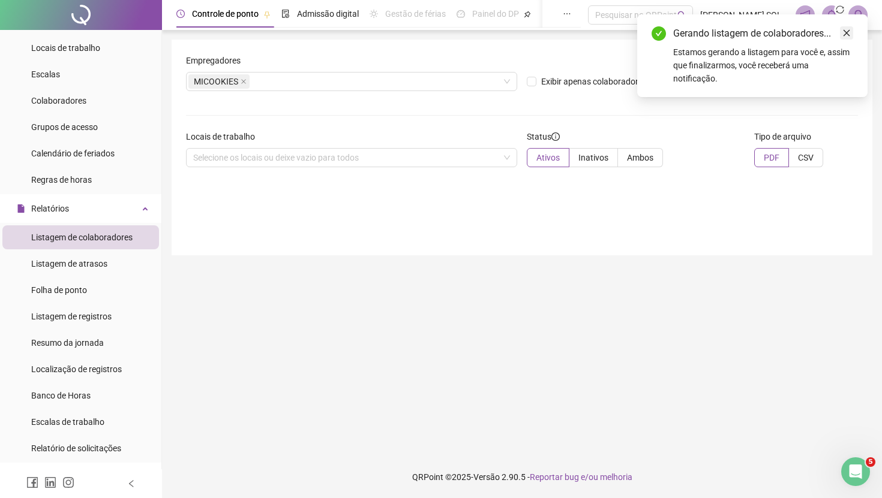
click at [844, 34] on icon "close" at bounding box center [846, 33] width 8 height 8
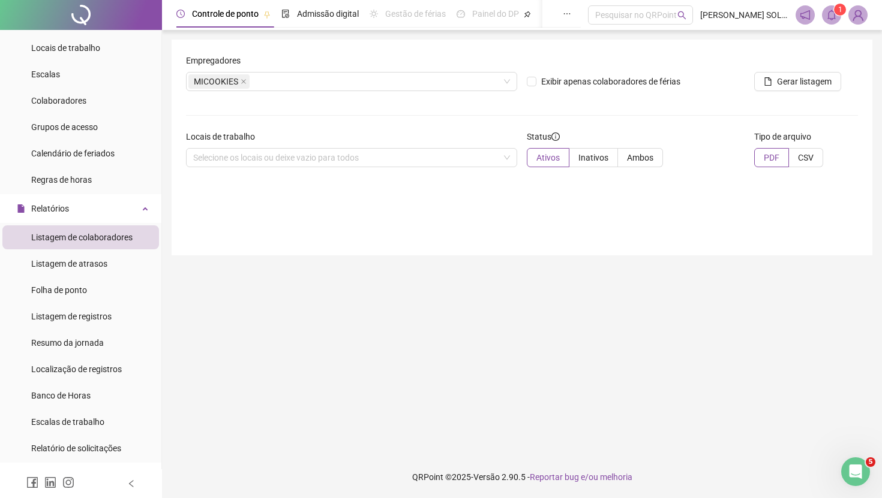
click at [828, 21] on span at bounding box center [831, 14] width 19 height 19
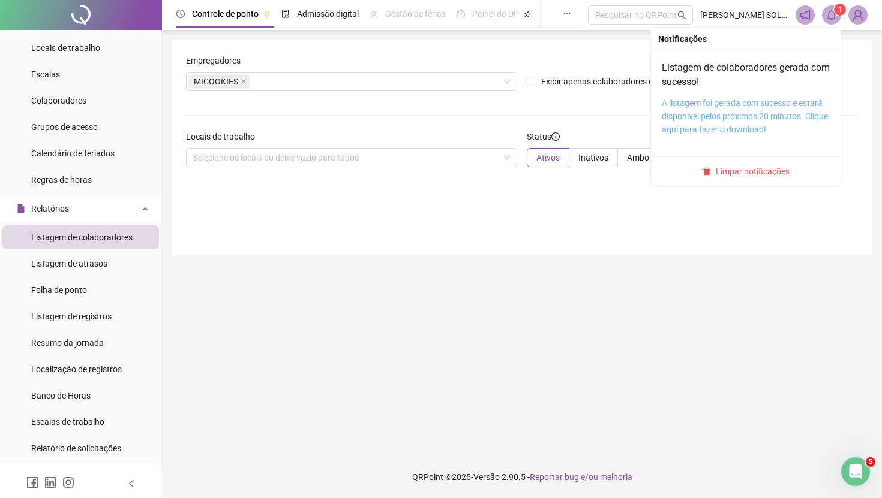
click at [712, 120] on link "A listagem foi gerada com sucesso e estará disponível pelos próximos 20 minutos…" at bounding box center [745, 116] width 166 height 36
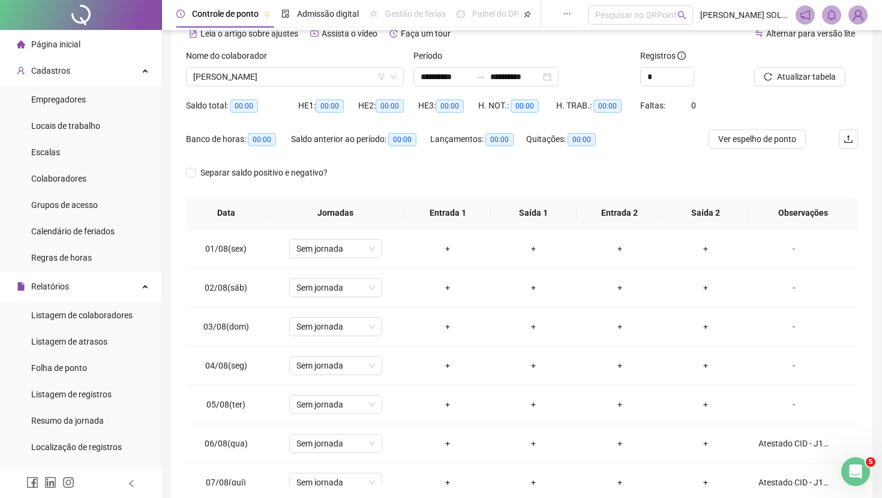
scroll to position [103, 0]
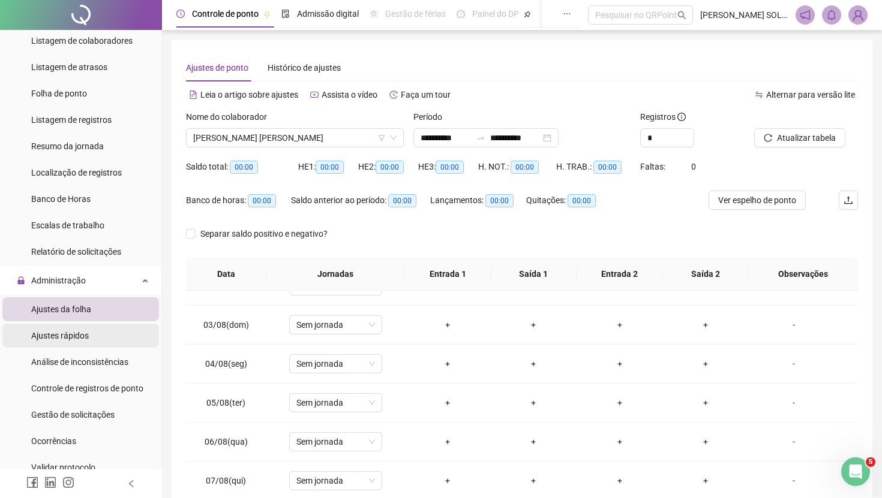
scroll to position [287, 0]
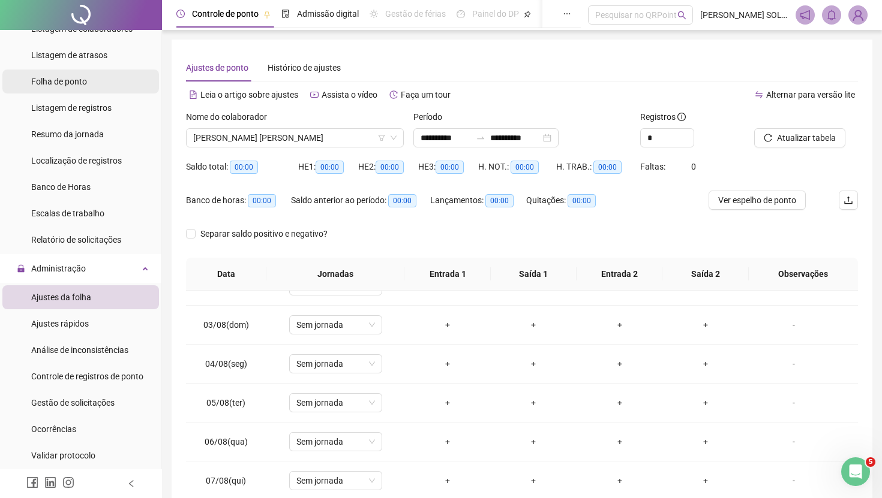
click at [85, 84] on span "Folha de ponto" at bounding box center [59, 82] width 56 height 10
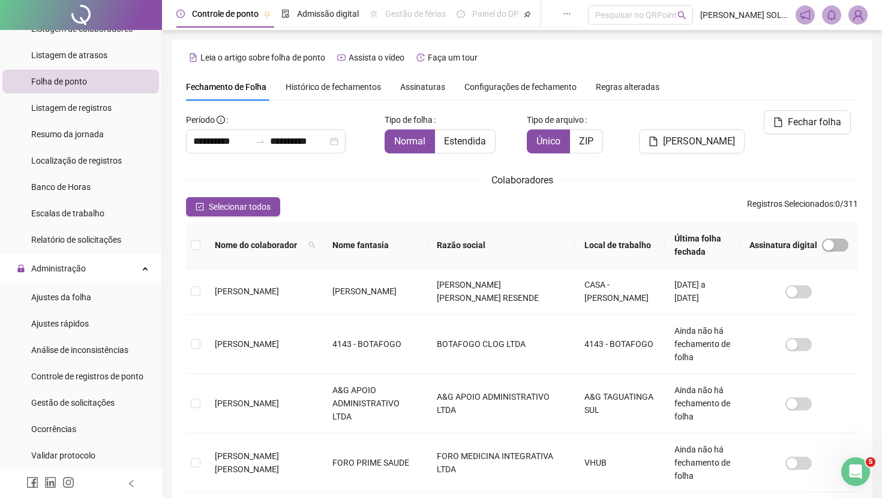
click at [408, 250] on th "Nome fantasia" at bounding box center [375, 246] width 104 height 46
click at [401, 241] on th "Nome fantasia" at bounding box center [375, 246] width 104 height 46
click at [418, 223] on th "Nome fantasia" at bounding box center [375, 246] width 104 height 46
drag, startPoint x: 413, startPoint y: 238, endPoint x: 405, endPoint y: 240, distance: 8.2
click at [413, 238] on th "Nome fantasia" at bounding box center [375, 246] width 104 height 46
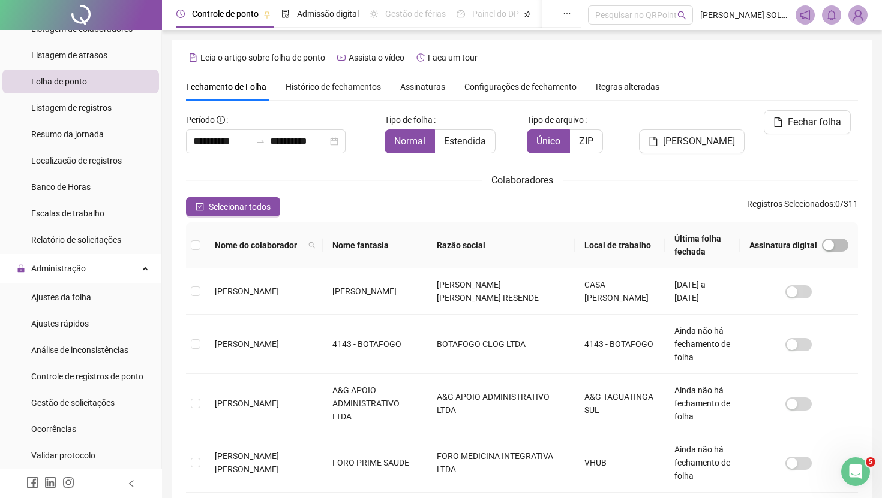
click at [401, 248] on th "Nome fantasia" at bounding box center [375, 246] width 104 height 46
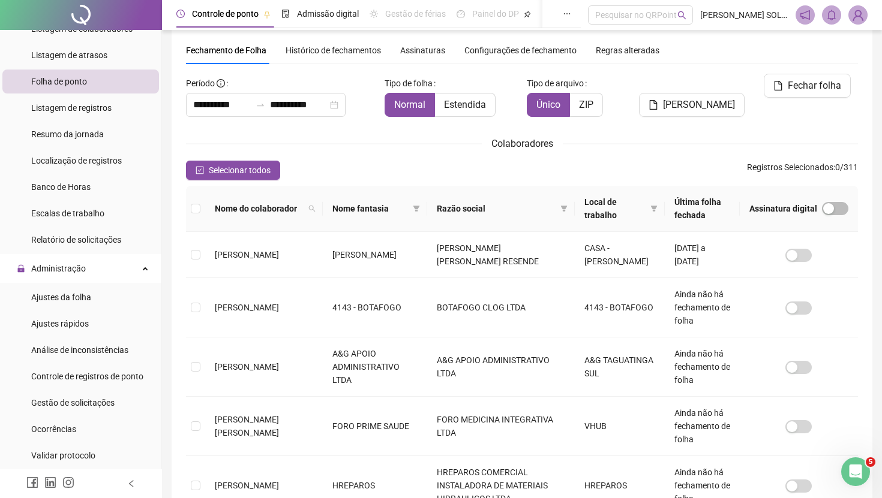
click at [388, 203] on span "Nome fantasia" at bounding box center [370, 208] width 76 height 13
click at [411, 204] on span at bounding box center [416, 209] width 12 height 18
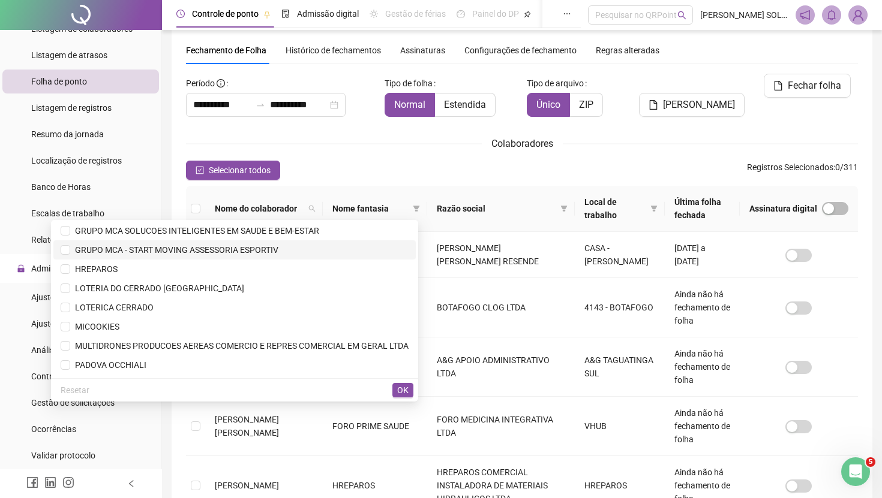
scroll to position [863, 0]
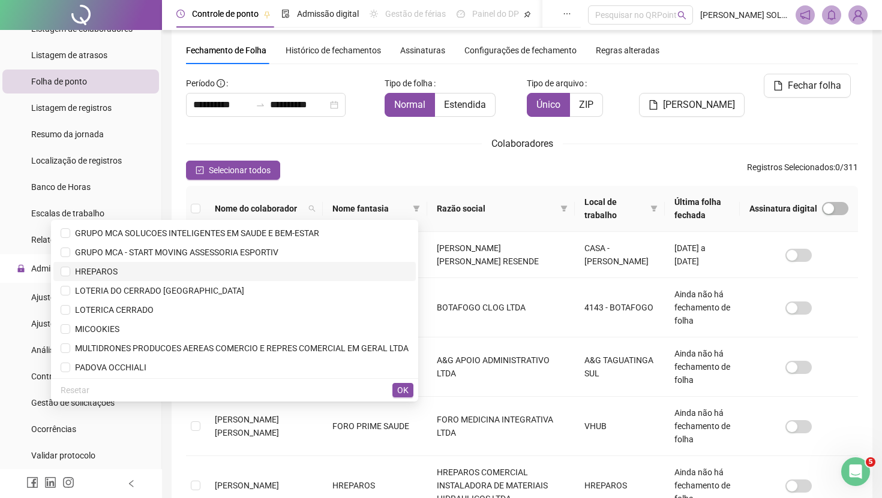
click at [307, 270] on span "HREPAROS" at bounding box center [235, 271] width 348 height 13
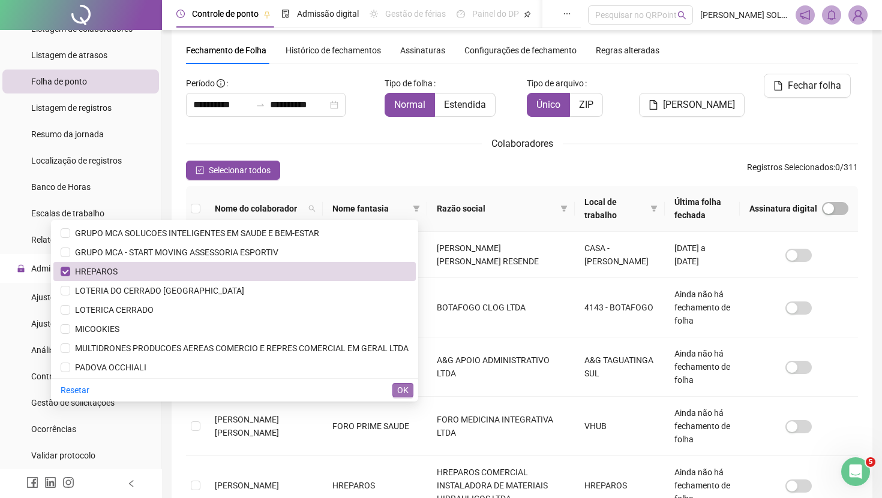
click at [401, 389] on span "OK" at bounding box center [402, 390] width 11 height 13
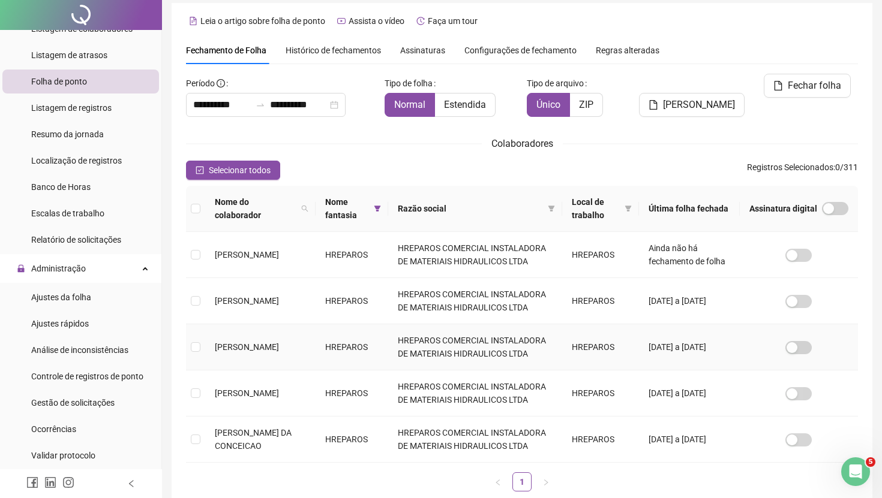
scroll to position [0, 0]
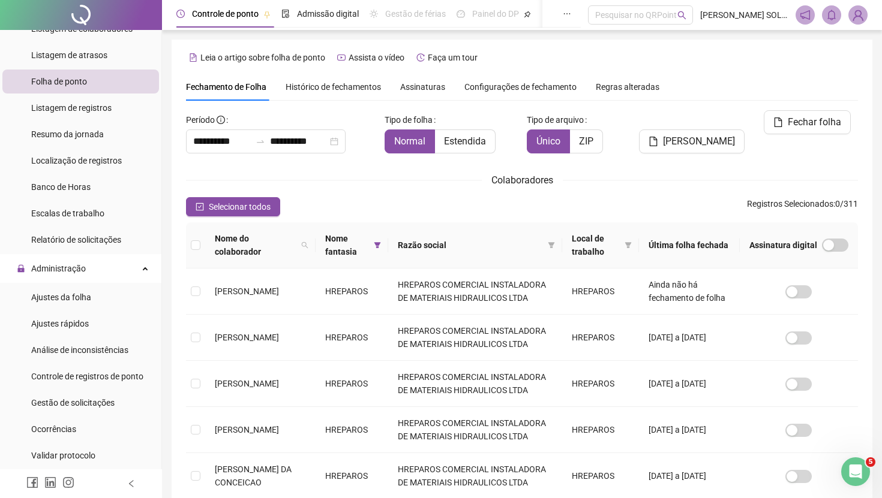
click at [203, 245] on th at bounding box center [195, 246] width 19 height 46
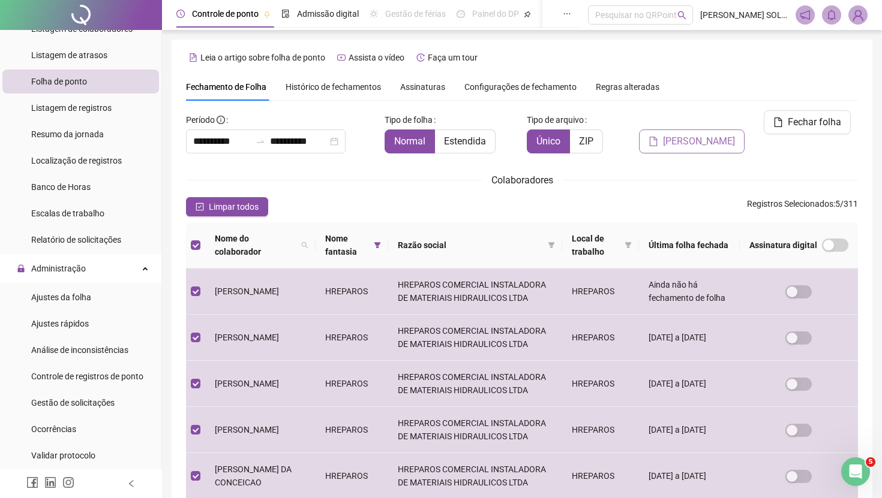
click at [708, 134] on span "[PERSON_NAME]" at bounding box center [699, 141] width 72 height 14
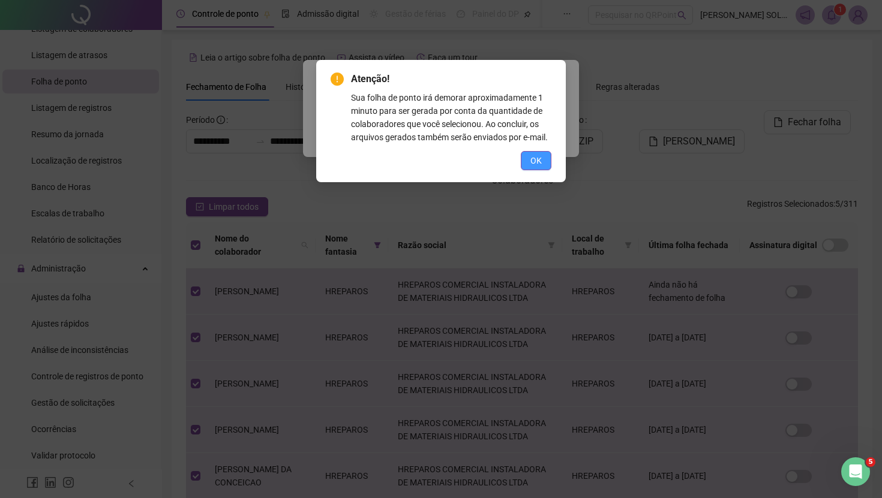
click at [536, 167] on span "OK" at bounding box center [535, 160] width 11 height 13
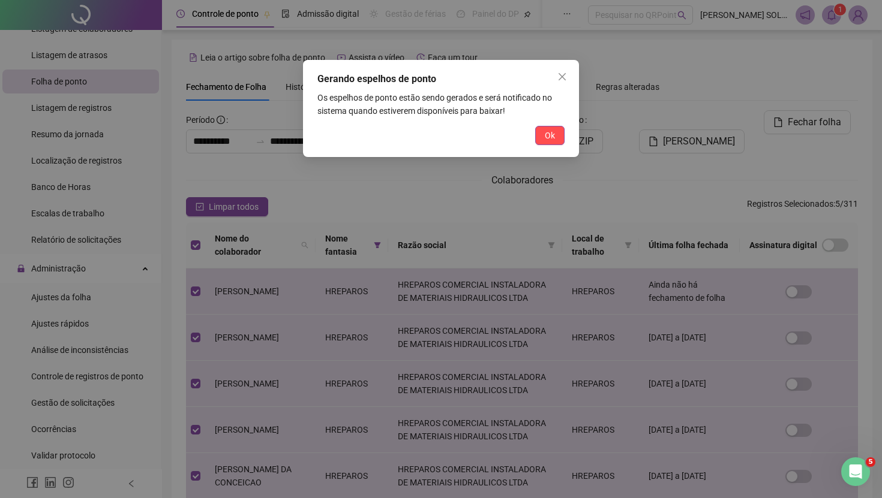
click at [554, 137] on span "Ok" at bounding box center [550, 135] width 10 height 13
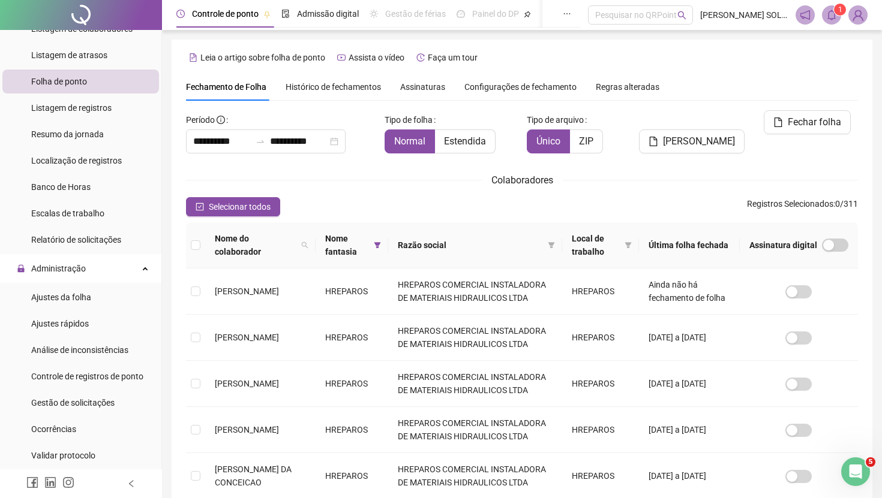
click at [833, 19] on icon "bell" at bounding box center [831, 15] width 8 height 11
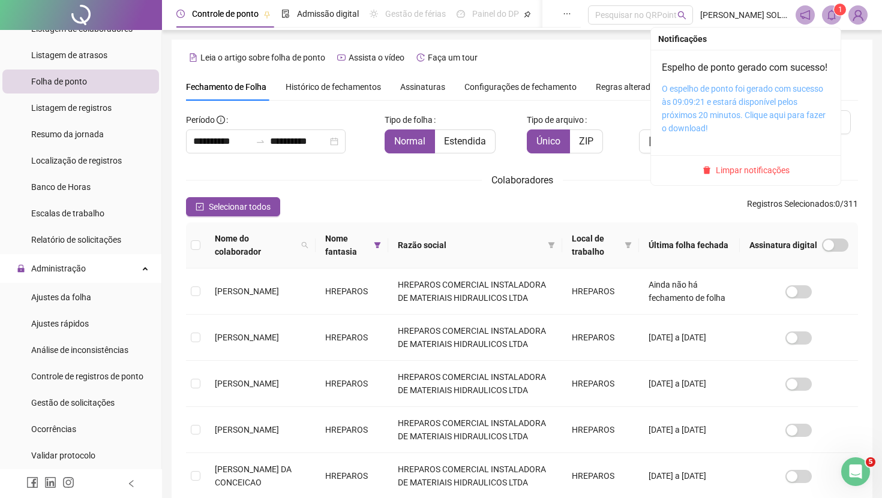
click at [740, 116] on link "O espelho de ponto foi gerado com sucesso às 09:09:21 e estará disponível pelos…" at bounding box center [744, 108] width 164 height 49
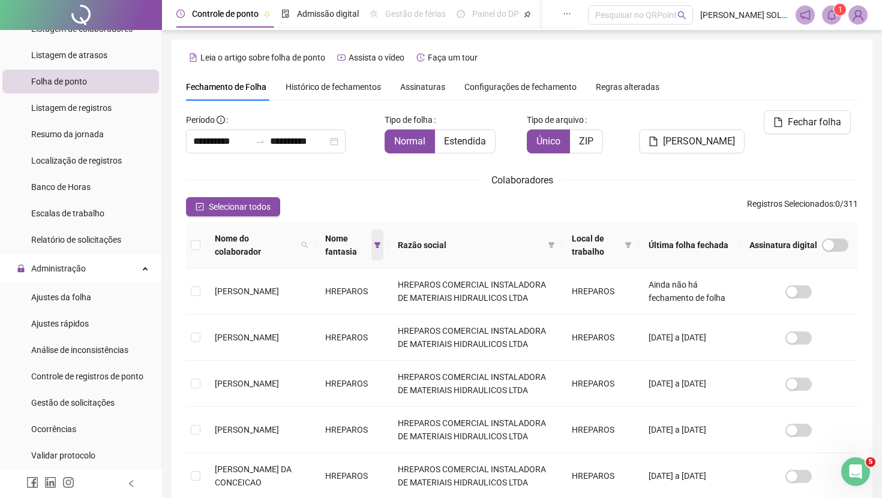
click at [378, 245] on icon "filter" at bounding box center [377, 245] width 7 height 6
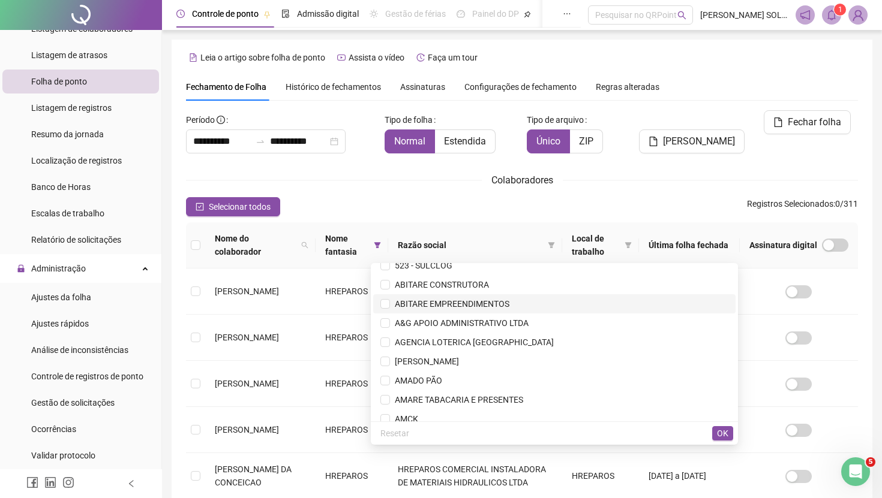
scroll to position [510, 0]
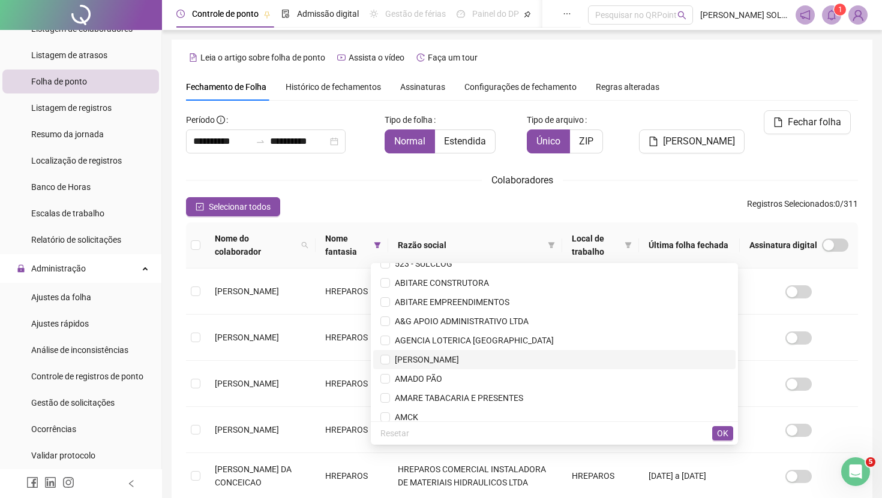
click at [459, 360] on span "[PERSON_NAME]" at bounding box center [424, 360] width 69 height 10
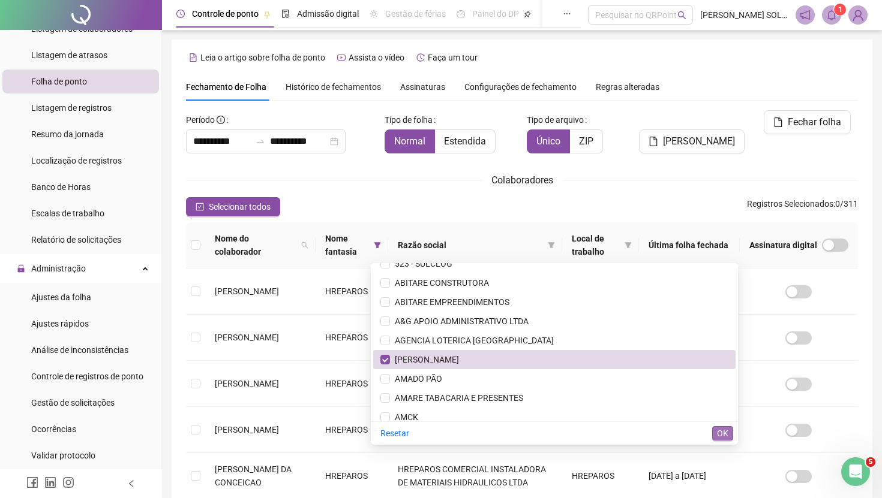
click at [728, 435] on span "OK" at bounding box center [722, 433] width 11 height 13
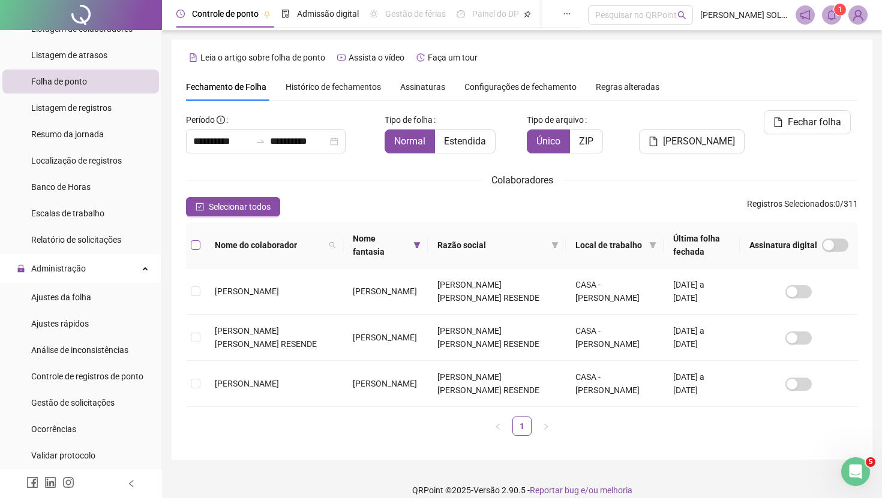
click at [198, 240] on label at bounding box center [196, 245] width 10 height 13
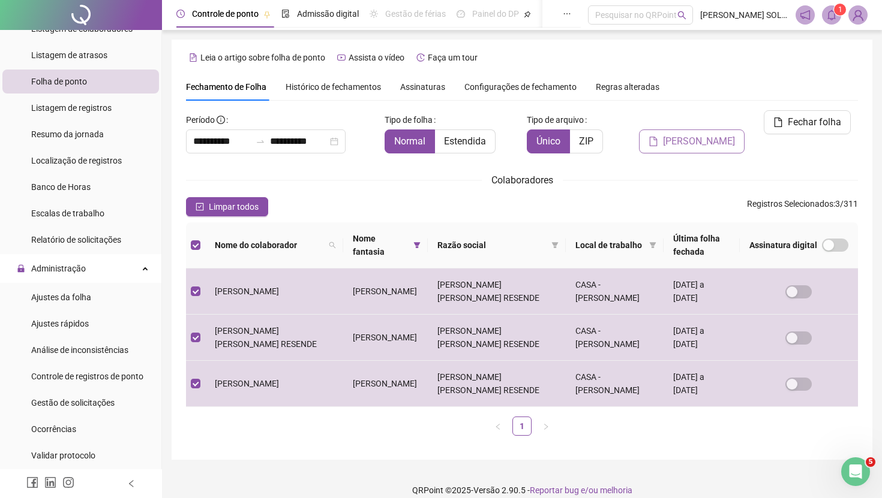
click at [708, 134] on span "[PERSON_NAME]" at bounding box center [699, 141] width 72 height 14
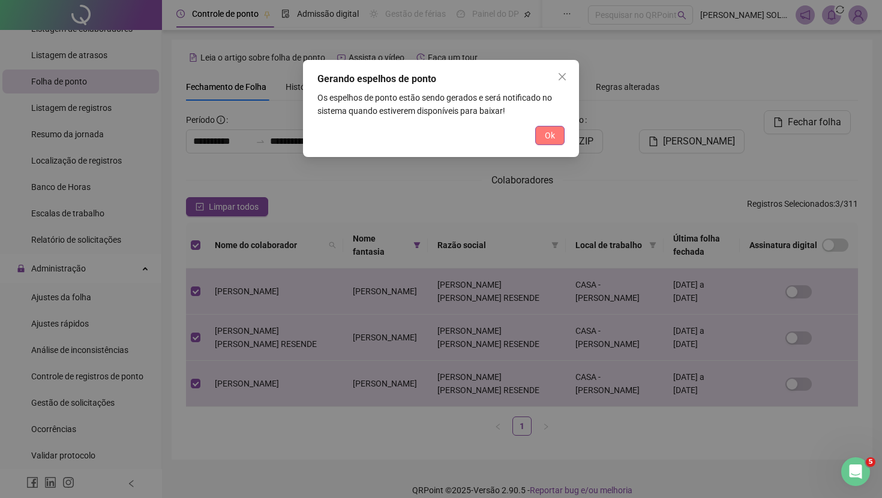
click at [545, 142] on span "Ok" at bounding box center [550, 135] width 10 height 13
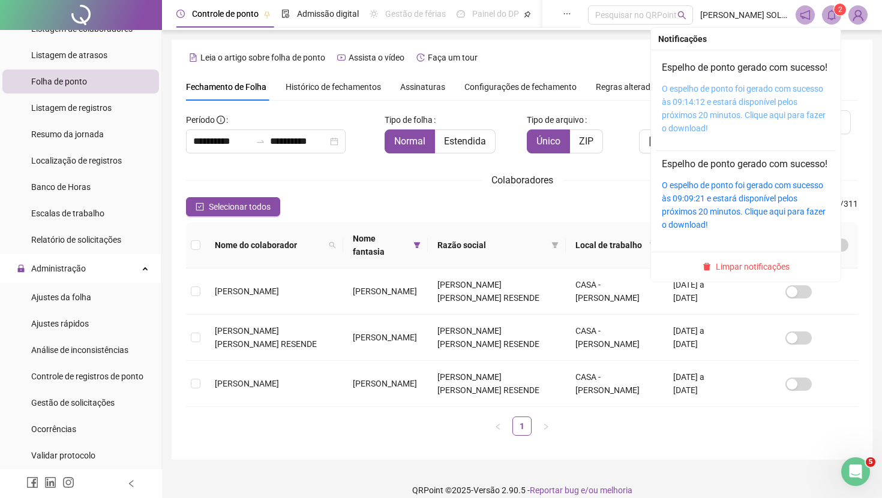
click at [756, 102] on link "O espelho de ponto foi gerado com sucesso às 09:14:12 e estará disponível pelos…" at bounding box center [744, 108] width 164 height 49
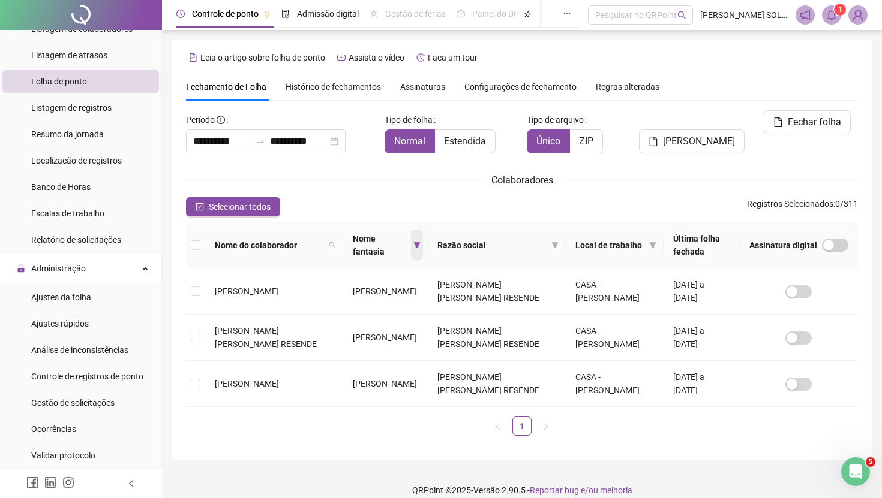
click at [414, 245] on icon "filter" at bounding box center [417, 245] width 7 height 6
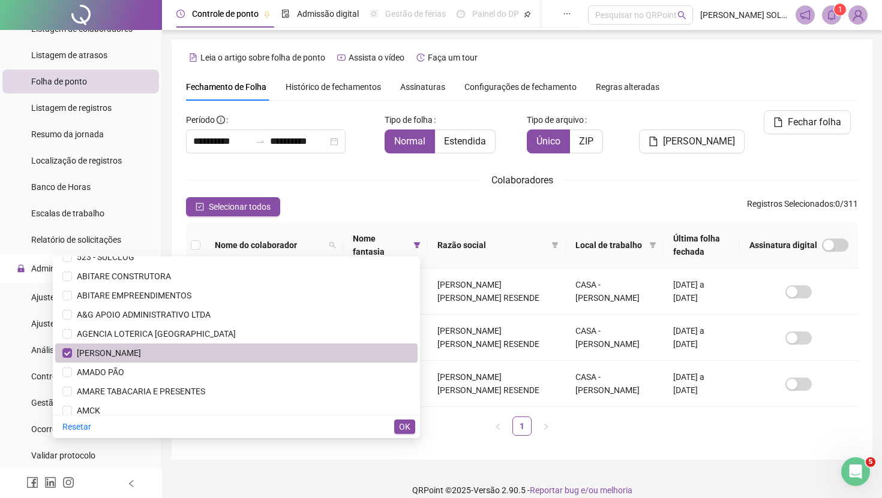
click at [298, 351] on span "[PERSON_NAME]" at bounding box center [236, 353] width 348 height 13
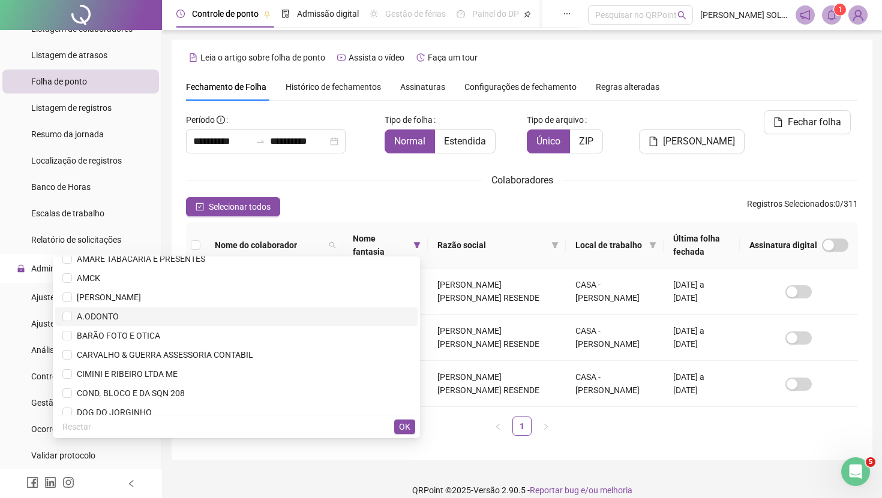
scroll to position [663, 0]
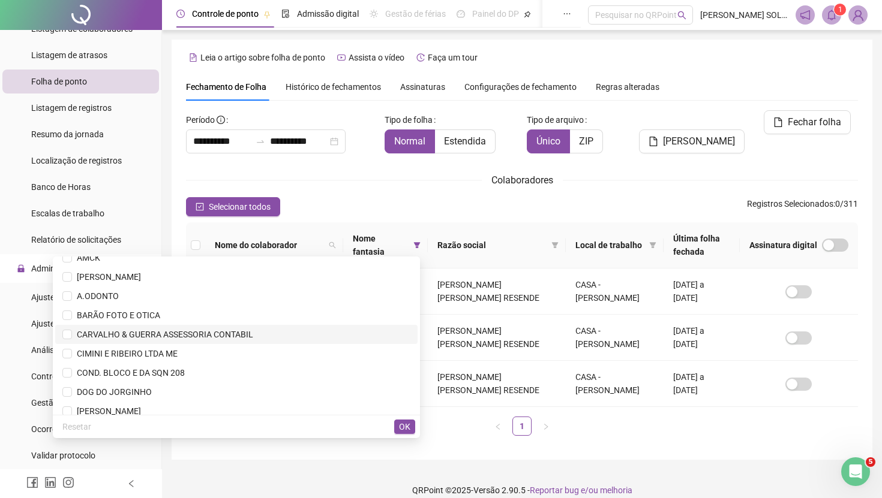
click at [275, 332] on span "CARVALHO & GUERRA ASSESSORIA CONTABIL" at bounding box center [236, 334] width 348 height 13
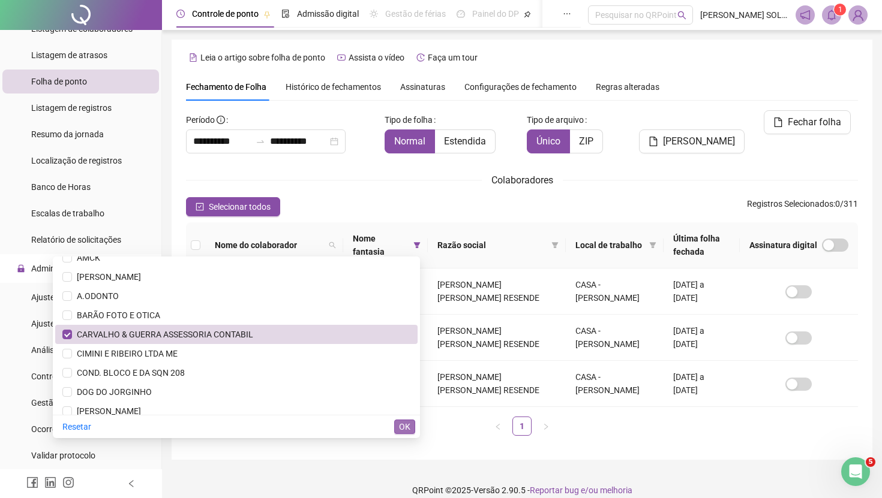
click at [409, 430] on span "OK" at bounding box center [404, 426] width 11 height 13
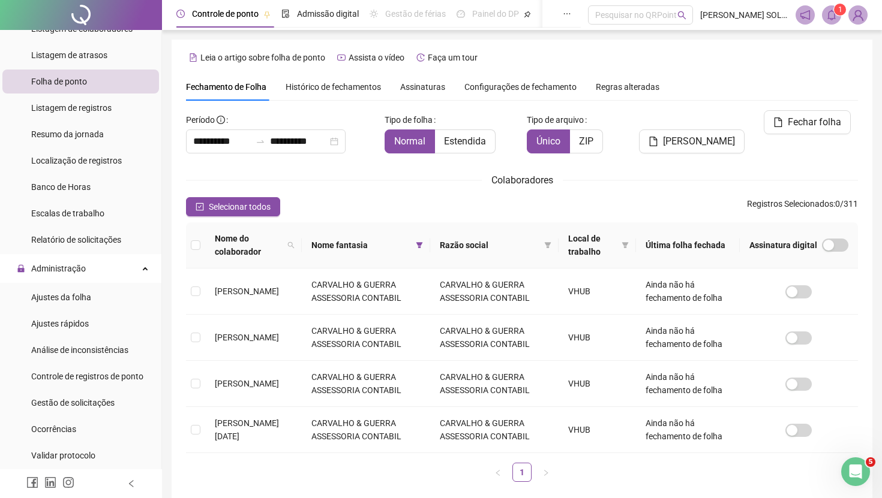
click at [201, 247] on th at bounding box center [195, 246] width 19 height 46
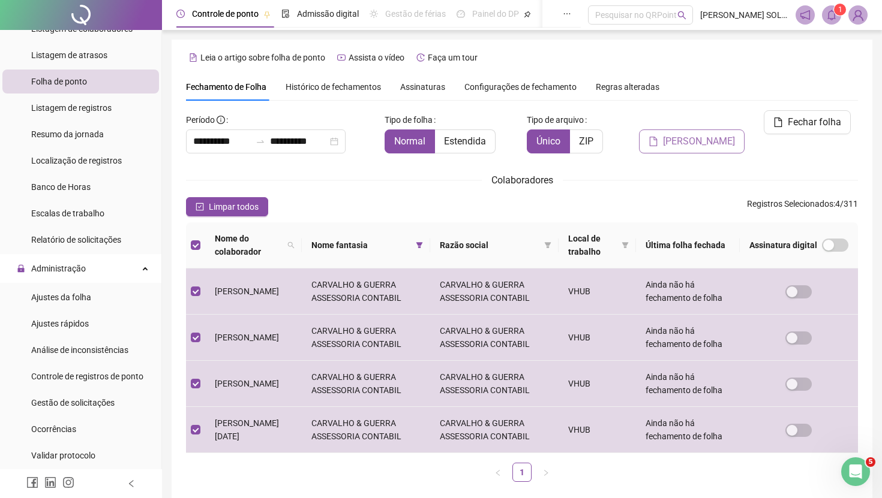
click at [692, 134] on span "[PERSON_NAME]" at bounding box center [699, 141] width 72 height 14
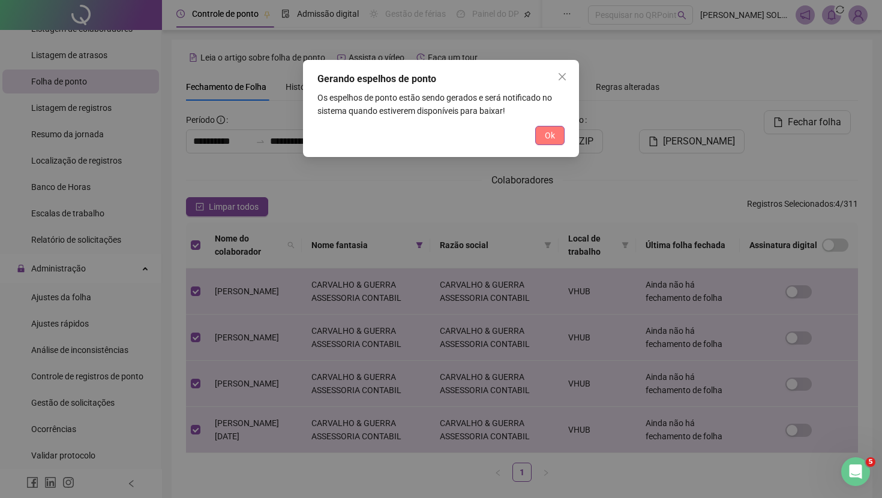
click at [551, 143] on button "Ok" at bounding box center [549, 135] width 29 height 19
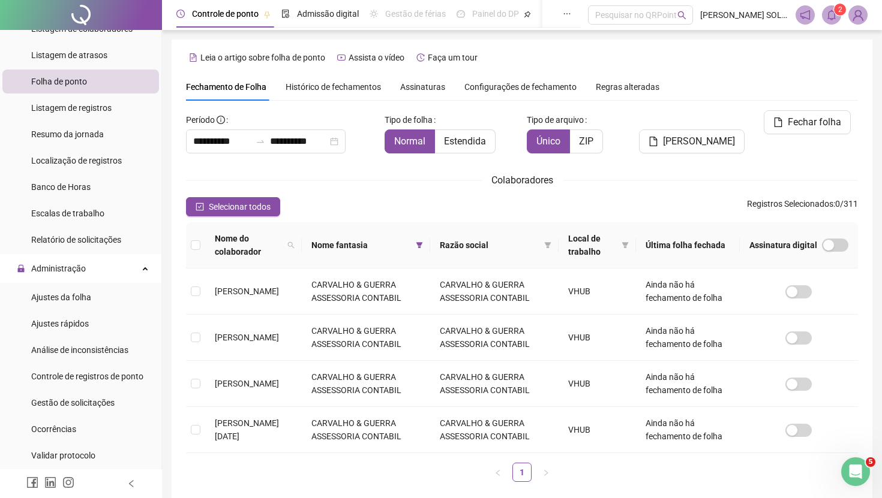
click at [830, 16] on icon "bell" at bounding box center [831, 15] width 11 height 11
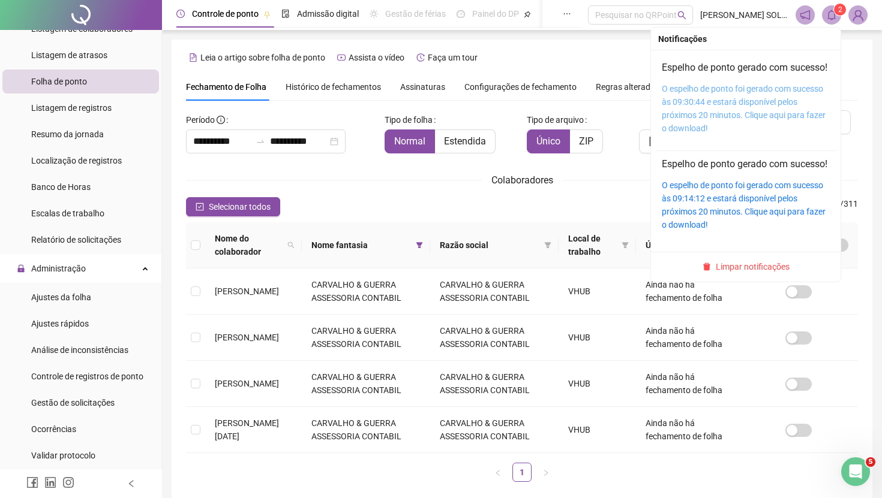
click at [753, 104] on link "O espelho de ponto foi gerado com sucesso às 09:30:44 e estará disponível pelos…" at bounding box center [744, 108] width 164 height 49
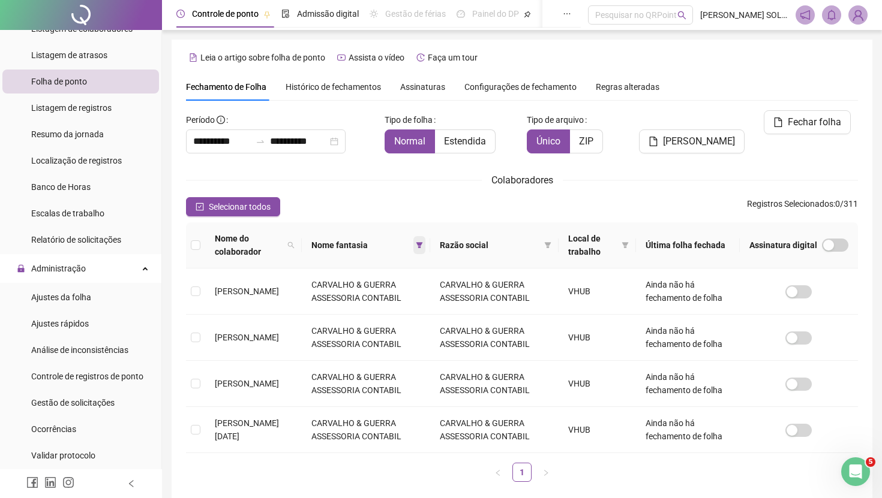
click at [425, 250] on span at bounding box center [419, 245] width 12 height 18
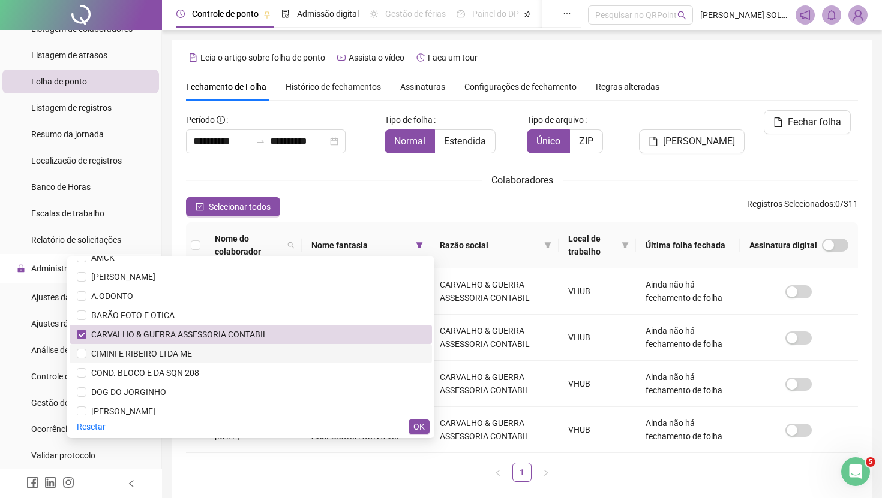
click at [321, 345] on li "CIMINI E RIBEIRO LTDA ME" at bounding box center [251, 353] width 362 height 19
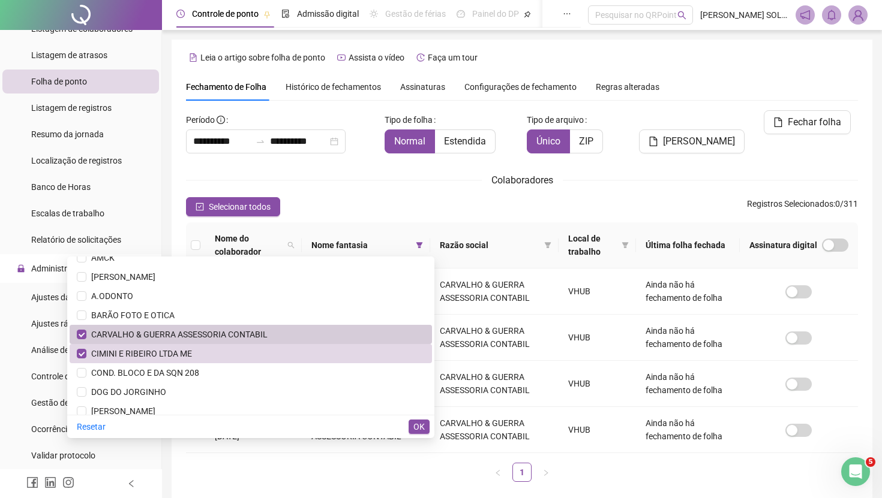
click at [321, 339] on span "CARVALHO & GUERRA ASSESSORIA CONTABIL" at bounding box center [251, 334] width 348 height 13
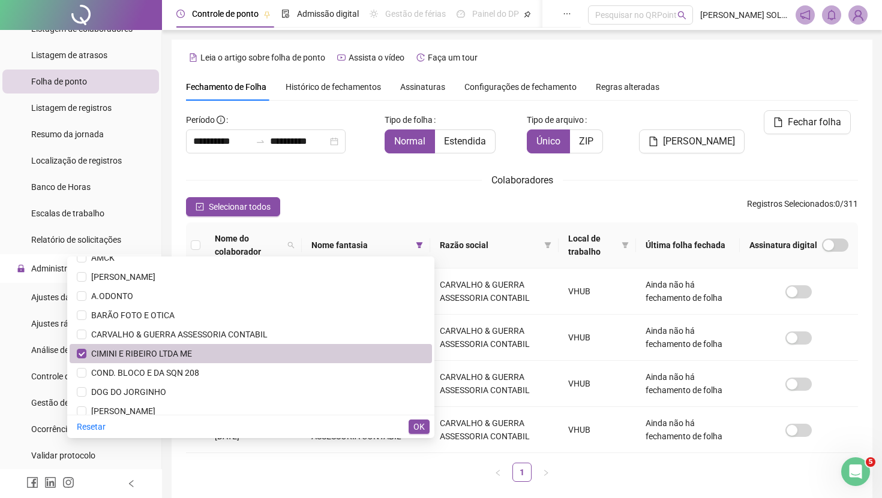
click at [321, 350] on span "CIMINI E RIBEIRO LTDA ME" at bounding box center [251, 353] width 348 height 13
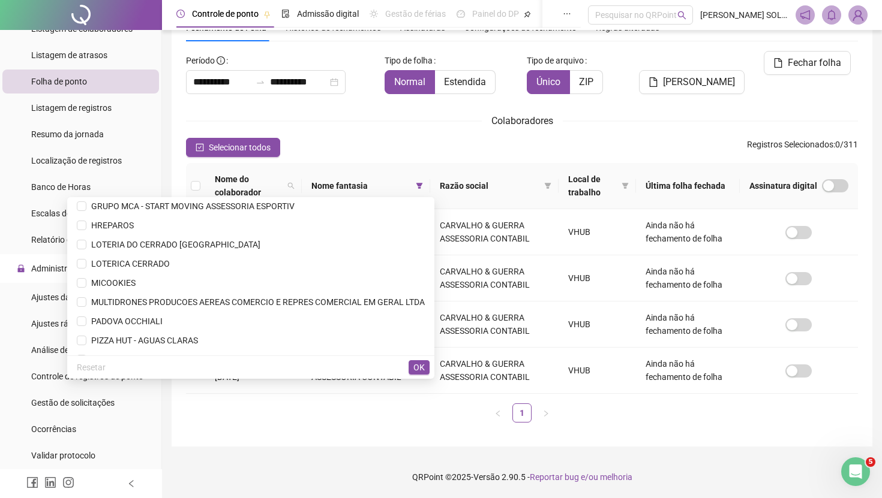
scroll to position [849, 0]
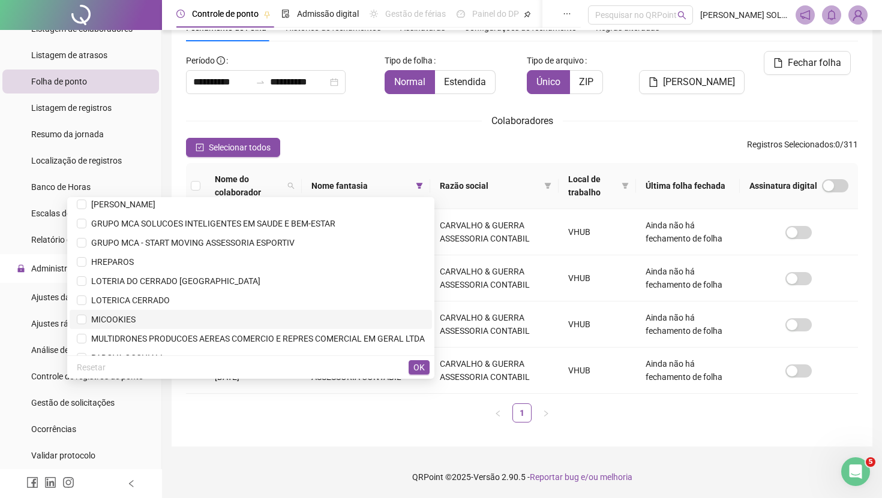
click at [269, 319] on span "MICOOKIES" at bounding box center [251, 319] width 348 height 13
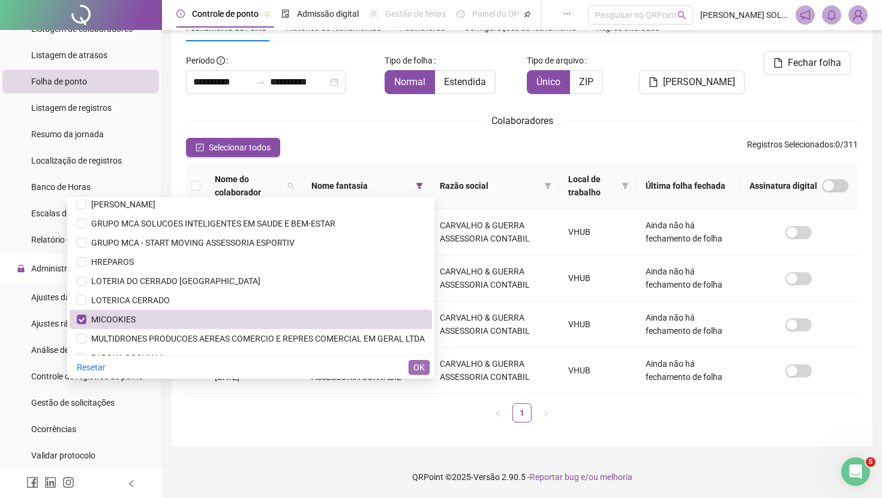
click at [413, 366] on span "OK" at bounding box center [418, 367] width 11 height 13
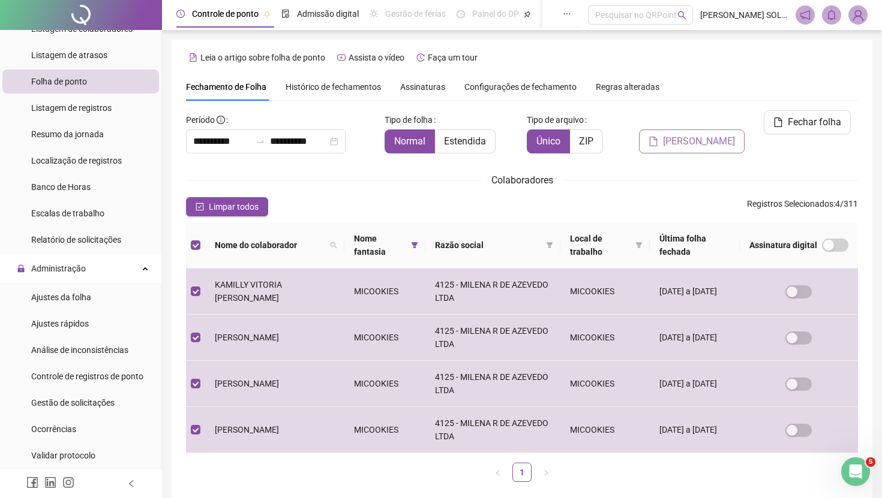
click at [702, 134] on span "[PERSON_NAME]" at bounding box center [699, 141] width 72 height 14
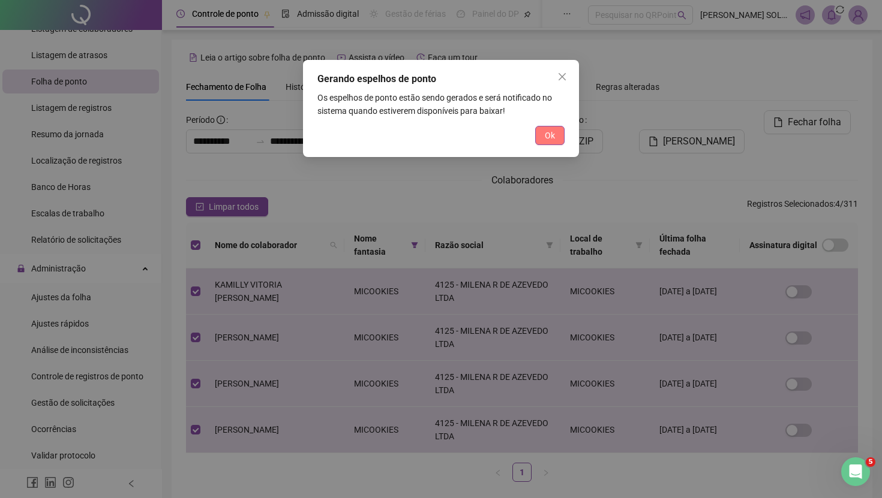
click at [551, 135] on span "Ok" at bounding box center [550, 135] width 10 height 13
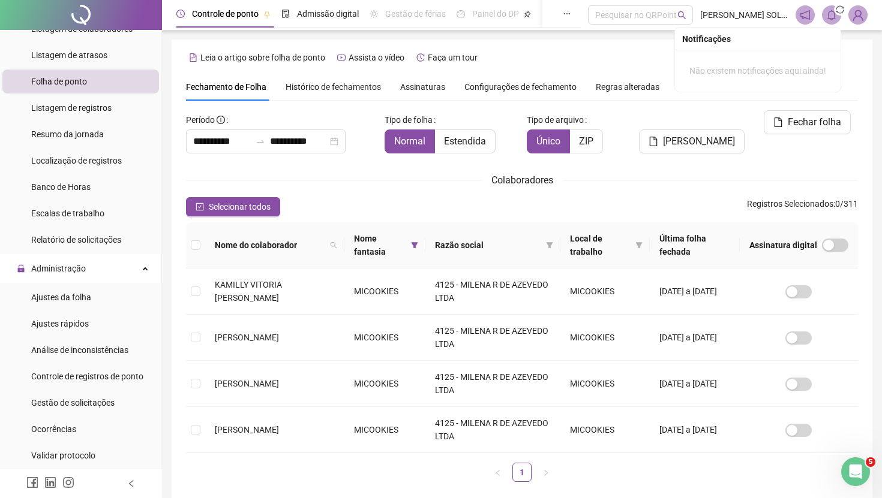
click at [831, 22] on span at bounding box center [831, 14] width 19 height 19
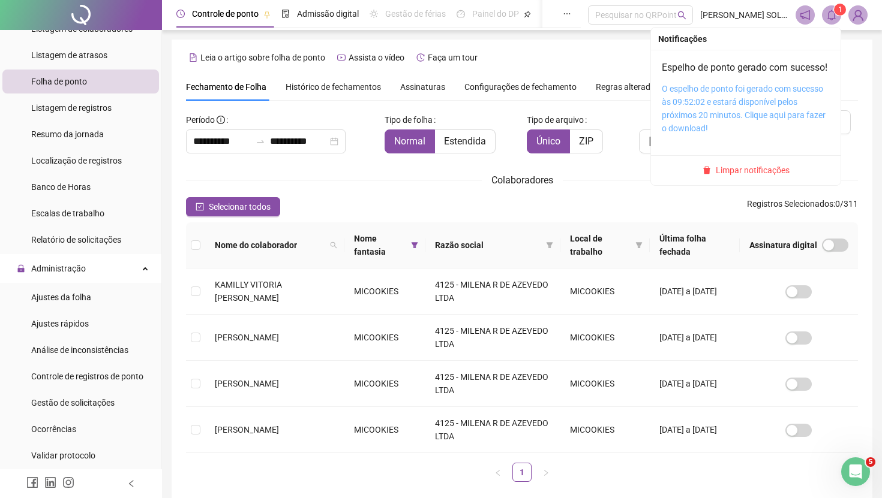
click at [734, 107] on link "O espelho de ponto foi gerado com sucesso às 09:52:02 e estará disponível pelos…" at bounding box center [744, 108] width 164 height 49
